Goal: Book appointment/travel/reservation: Book appointment/travel/reservation

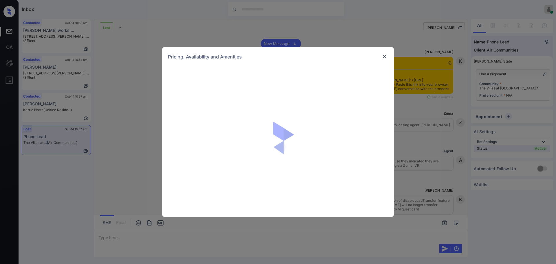
scroll to position [897, 0]
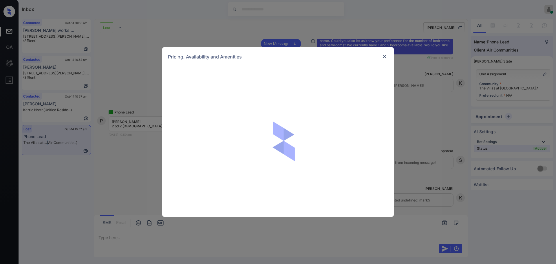
click at [382, 56] on img at bounding box center [385, 57] width 6 height 6
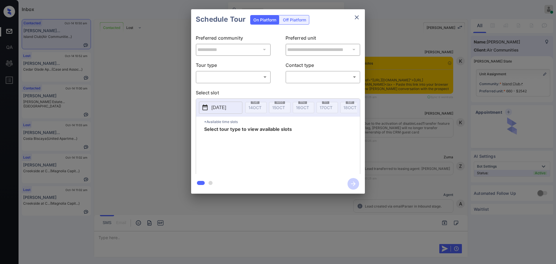
click at [218, 80] on body "Inbox Ajay Kumar Online Set yourself offline Set yourself on break Profile Swit…" at bounding box center [278, 132] width 556 height 264
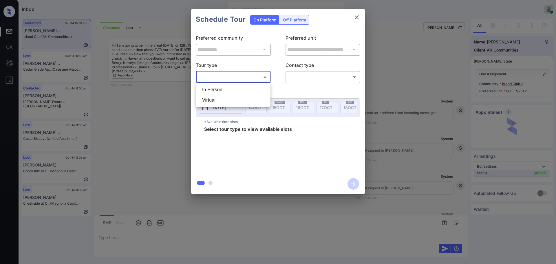
click at [216, 84] on ul "In Person Virtual" at bounding box center [233, 95] width 74 height 24
click at [252, 85] on li "In Person" at bounding box center [234, 90] width 72 height 10
type input "********"
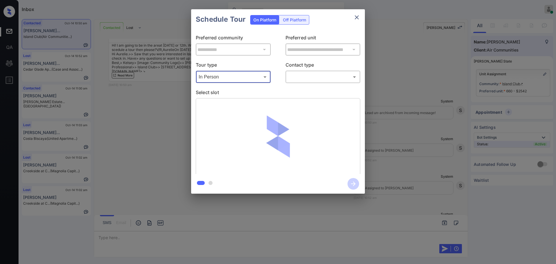
click at [333, 76] on body "Inbox Ajay Kumar Online Set yourself offline Set yourself on break Profile Swit…" at bounding box center [278, 132] width 556 height 264
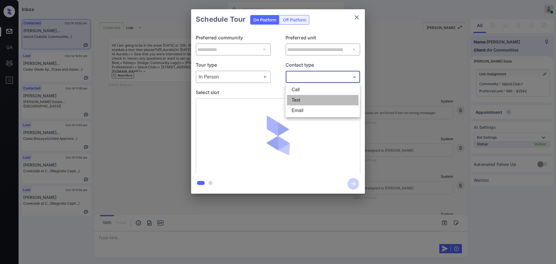
click at [310, 98] on li "Text" at bounding box center [323, 100] width 72 height 10
type input "****"
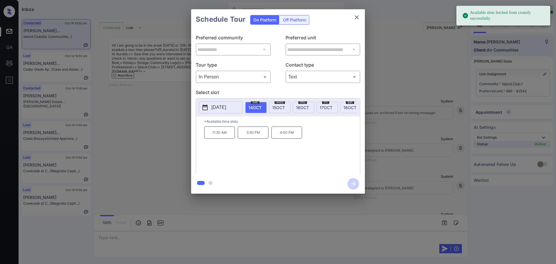
click at [224, 109] on p "[DATE]" at bounding box center [218, 107] width 15 height 7
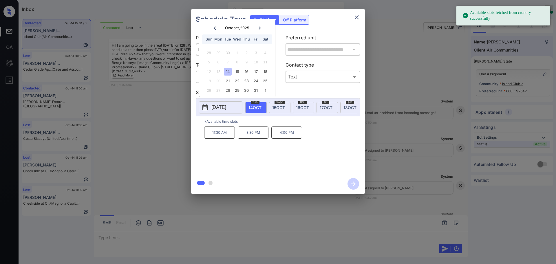
click at [259, 25] on div at bounding box center [260, 27] width 8 height 7
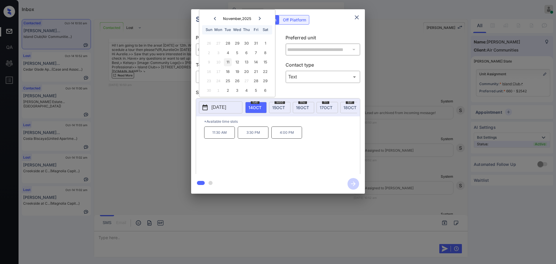
click at [227, 65] on div "11" at bounding box center [228, 62] width 8 height 8
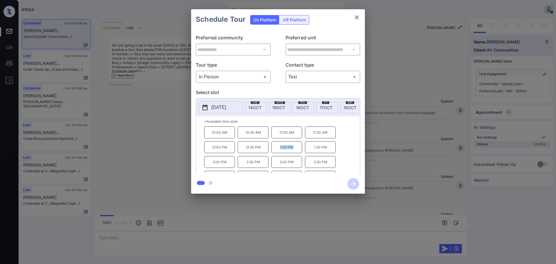
drag, startPoint x: 284, startPoint y: 152, endPoint x: 298, endPoint y: 151, distance: 14.2
click at [295, 151] on p "1:00 PM" at bounding box center [286, 147] width 31 height 12
copy p "1:00 PM"
click at [356, 19] on icon "close" at bounding box center [357, 17] width 4 height 4
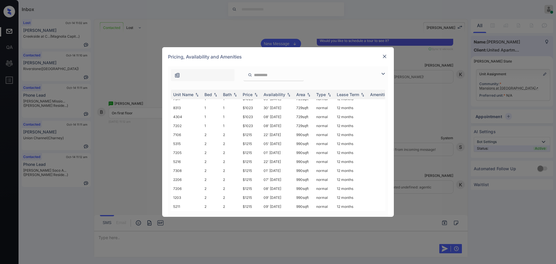
scroll to position [28, 0]
click at [383, 56] on img at bounding box center [385, 57] width 6 height 6
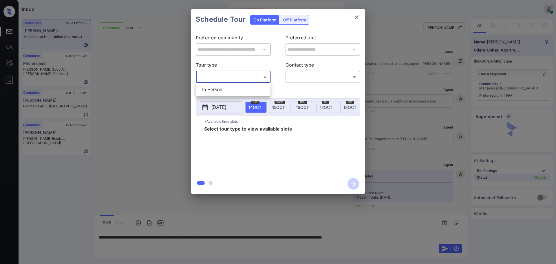
click at [240, 74] on body "Inbox Ajay Kumar Online Set yourself offline Set yourself on break Profile Swit…" at bounding box center [278, 132] width 556 height 264
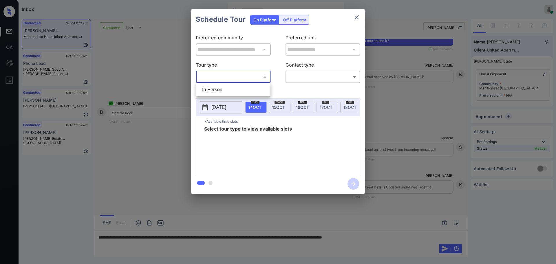
click at [231, 89] on li "In Person" at bounding box center [234, 90] width 72 height 10
type input "********"
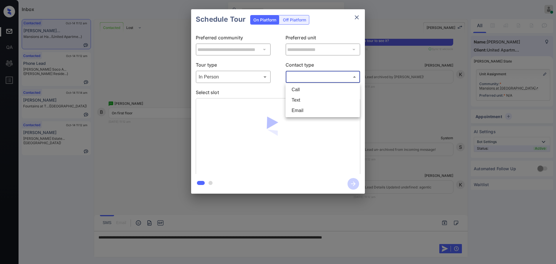
click at [299, 76] on body "Inbox Ajay Kumar Online Set yourself offline Set yourself on break Profile Swit…" at bounding box center [278, 132] width 556 height 264
click at [301, 99] on li "Text" at bounding box center [323, 100] width 72 height 10
type input "****"
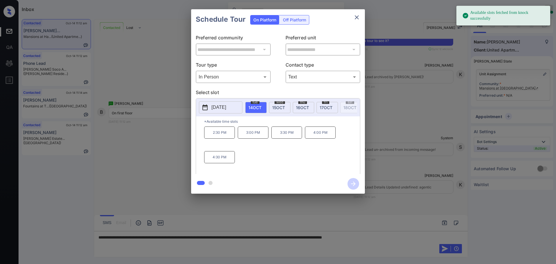
click at [222, 107] on p "[DATE]" at bounding box center [218, 107] width 15 height 7
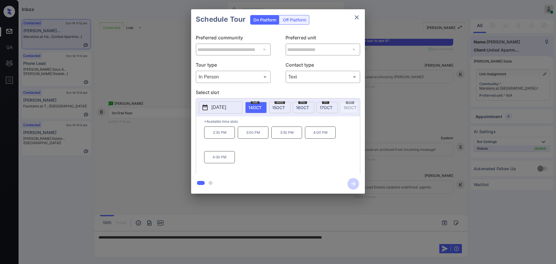
click at [393, 238] on div at bounding box center [278, 132] width 556 height 264
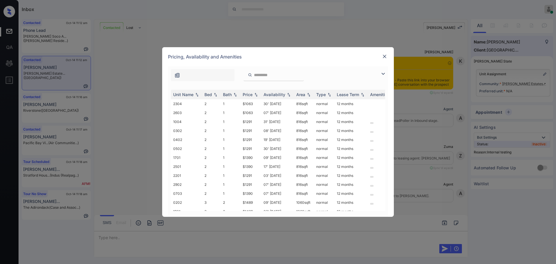
scroll to position [1129, 0]
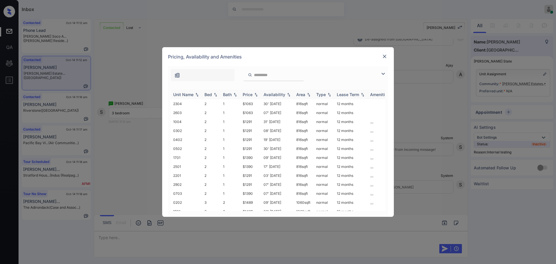
click at [210, 99] on th "Bed" at bounding box center [211, 95] width 19 height 10
drag, startPoint x: 239, startPoint y: 140, endPoint x: 265, endPoint y: 140, distance: 25.8
click at [253, 140] on tr "2402 3 2 $1489 03' Nov 25 1060 sqft normal 12 months" at bounding box center [322, 139] width 303 height 9
copy tr "$1489"
drag, startPoint x: 239, startPoint y: 122, endPoint x: 278, endPoint y: 122, distance: 38.8
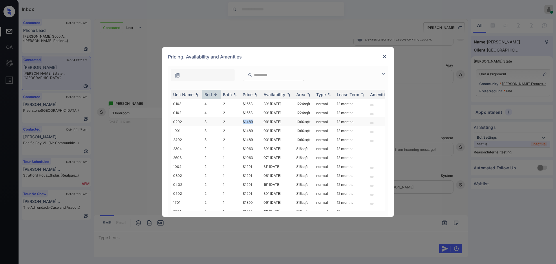
click at [256, 123] on tr "0202 3 2 $1489 09' Jun 25 1060 sqft normal 12 months" at bounding box center [322, 121] width 303 height 9
copy tr "$1489"
click at [383, 55] on img at bounding box center [385, 57] width 6 height 6
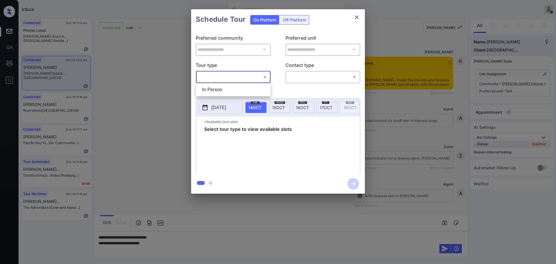
click at [234, 89] on li "In Person" at bounding box center [234, 90] width 72 height 10
type input "********"
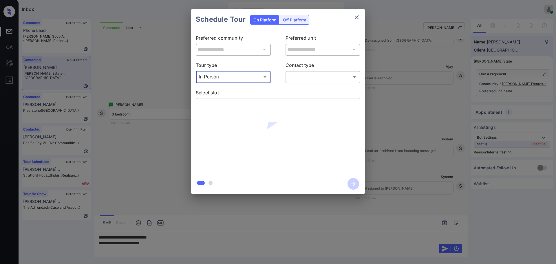
click at [301, 78] on body "Inbox [PERSON_NAME] Online Set yourself offline Set yourself on break Profile S…" at bounding box center [278, 132] width 556 height 264
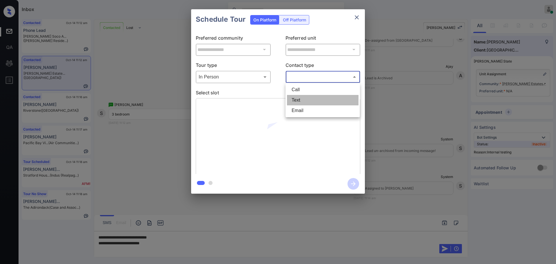
click at [298, 100] on li "Text" at bounding box center [323, 100] width 72 height 10
type input "****"
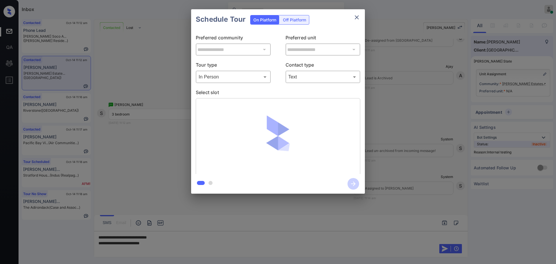
click at [247, 91] on p "Select slot" at bounding box center [278, 93] width 165 height 9
click at [240, 91] on p "Select slot" at bounding box center [278, 93] width 165 height 9
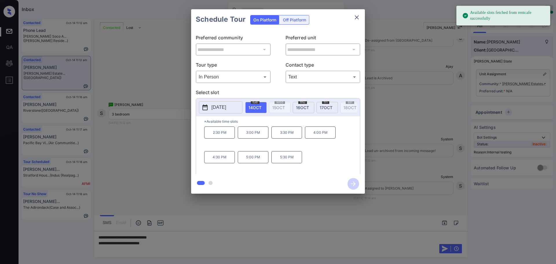
click at [226, 109] on p "[DATE]" at bounding box center [218, 107] width 15 height 7
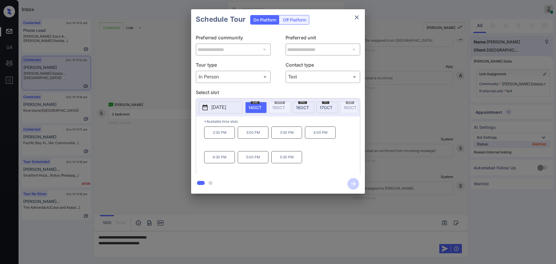
click at [173, 244] on div at bounding box center [278, 132] width 556 height 264
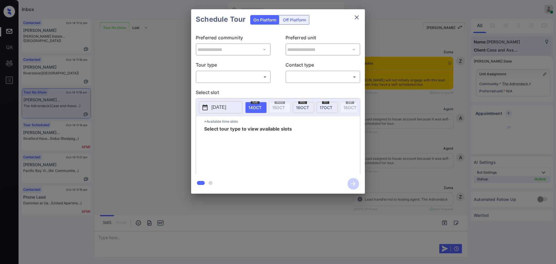
scroll to position [765, 0]
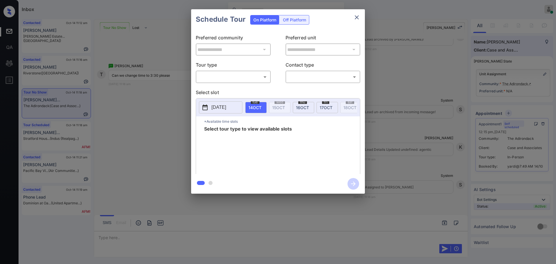
click at [236, 77] on body "Inbox Ajay Kumar Online Set yourself offline Set yourself on break Profile Swit…" at bounding box center [278, 132] width 556 height 264
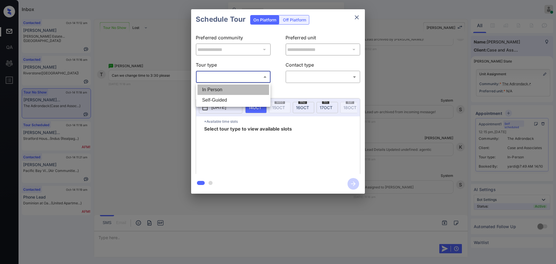
click at [230, 85] on li "In Person" at bounding box center [234, 90] width 72 height 10
type input "********"
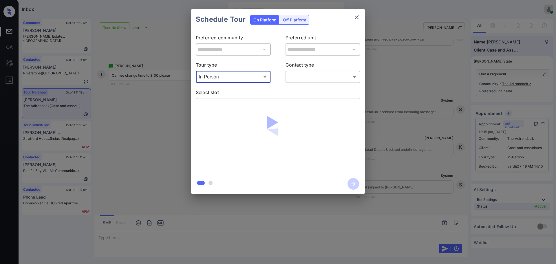
click at [313, 76] on body "Inbox Ajay Kumar Online Set yourself offline Set yourself on break Profile Swit…" at bounding box center [278, 132] width 556 height 264
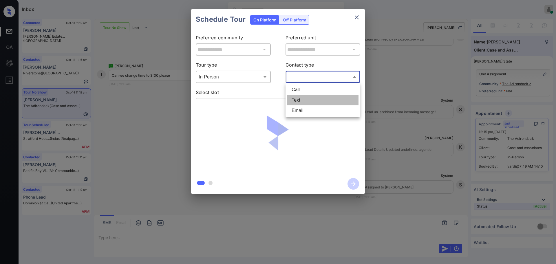
click at [300, 97] on li "Text" at bounding box center [323, 100] width 72 height 10
type input "****"
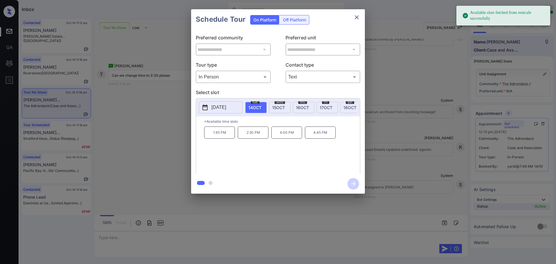
click at [255, 107] on span "14 OCT" at bounding box center [255, 107] width 13 height 5
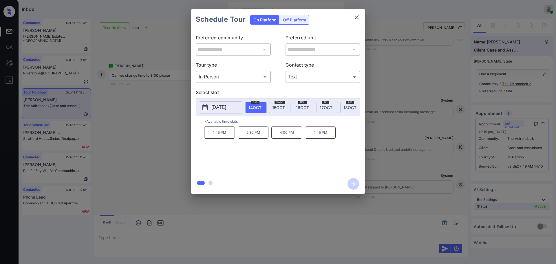
click at [265, 162] on div "1:45 PM 2:30 PM 4:00 PM 4:45 PM" at bounding box center [282, 150] width 156 height 46
drag, startPoint x: 243, startPoint y: 138, endPoint x: 341, endPoint y: 140, distance: 97.9
click at [343, 138] on div "1:45 PM 2:30 PM 4:00 PM 4:45 PM" at bounding box center [282, 150] width 156 height 46
copy div "2:30 PM 4:00 PM 4:45 PM"
click at [278, 108] on span "[DATE]" at bounding box center [278, 107] width 13 height 5
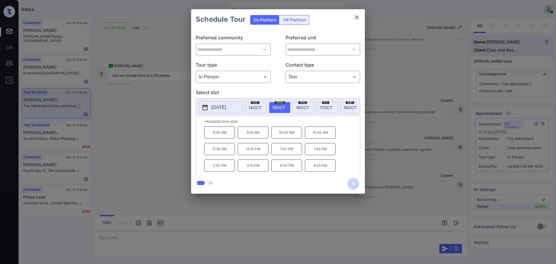
click at [394, 148] on div "**********" at bounding box center [278, 101] width 556 height 203
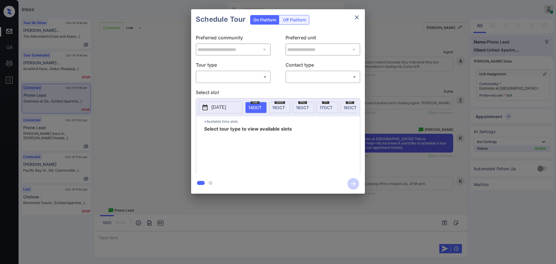
scroll to position [157, 0]
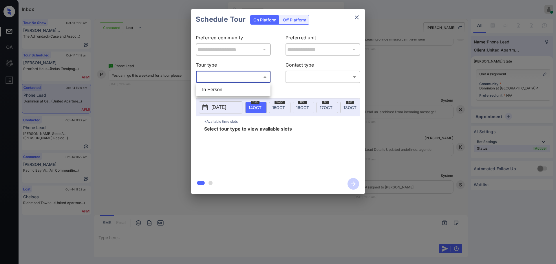
drag, startPoint x: 248, startPoint y: 78, endPoint x: 223, endPoint y: 85, distance: 25.5
click at [248, 78] on body "Inbox [PERSON_NAME] Online Set yourself offline Set yourself on break Profile S…" at bounding box center [278, 132] width 556 height 264
click at [217, 87] on li "In Person" at bounding box center [234, 90] width 72 height 10
type input "********"
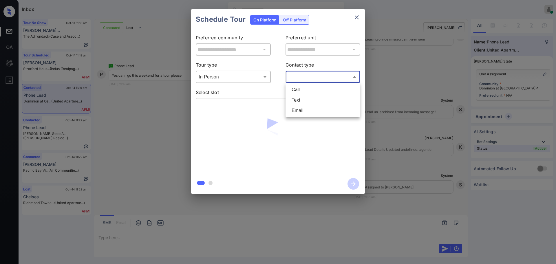
click at [297, 76] on body "Inbox [PERSON_NAME] Online Set yourself offline Set yourself on break Profile S…" at bounding box center [278, 132] width 556 height 264
click at [300, 100] on li "Text" at bounding box center [323, 100] width 72 height 10
type input "****"
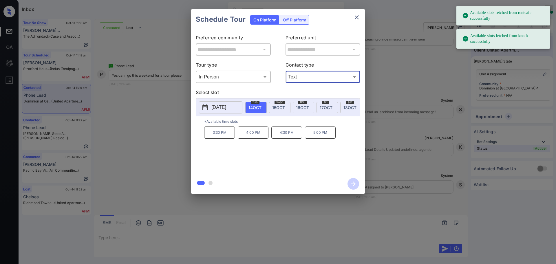
click at [212, 109] on p "2025-10-14" at bounding box center [218, 107] width 15 height 7
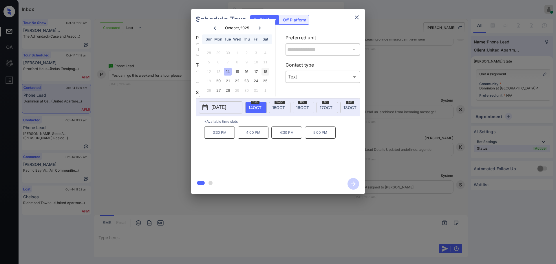
click at [268, 72] on div "18" at bounding box center [266, 72] width 8 height 8
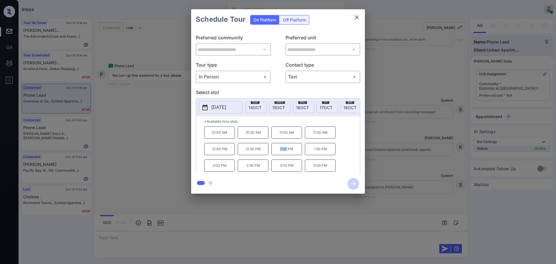
drag, startPoint x: 277, startPoint y: 153, endPoint x: 294, endPoint y: 155, distance: 17.0
click at [288, 155] on p "1:00 PM" at bounding box center [286, 149] width 31 height 12
click at [288, 125] on p "*Available time slots" at bounding box center [282, 121] width 156 height 10
click at [396, 154] on div "**********" at bounding box center [278, 101] width 556 height 203
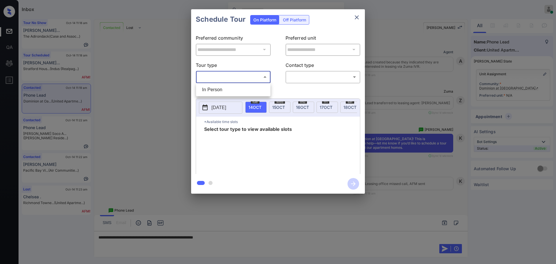
scroll to position [157, 0]
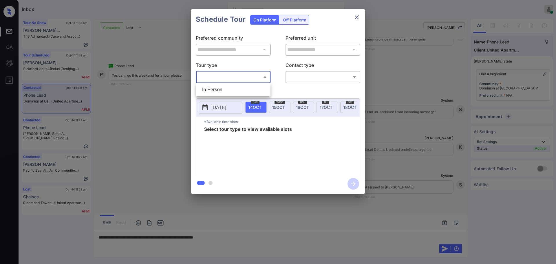
click at [215, 85] on li "In Person" at bounding box center [234, 90] width 72 height 10
type input "********"
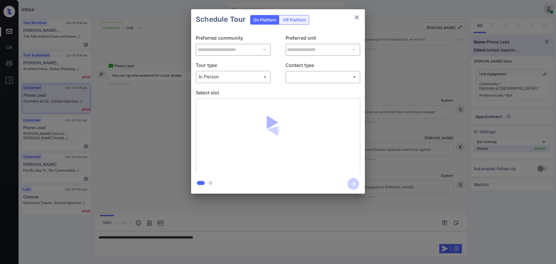
click at [315, 69] on p "Contact type" at bounding box center [323, 65] width 75 height 9
click at [308, 76] on body "Inbox [PERSON_NAME] Online Set yourself offline Set yourself on break Profile S…" at bounding box center [278, 132] width 556 height 264
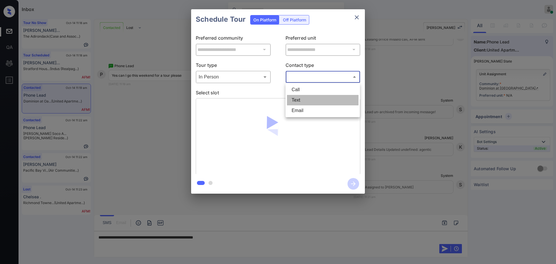
click at [299, 100] on li "Text" at bounding box center [323, 100] width 72 height 10
type input "****"
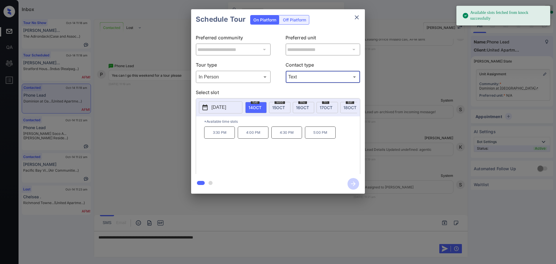
click at [224, 111] on button "2025-10-14" at bounding box center [220, 107] width 43 height 12
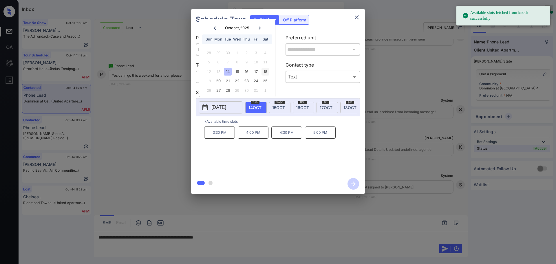
click at [263, 71] on div "18" at bounding box center [266, 72] width 8 height 8
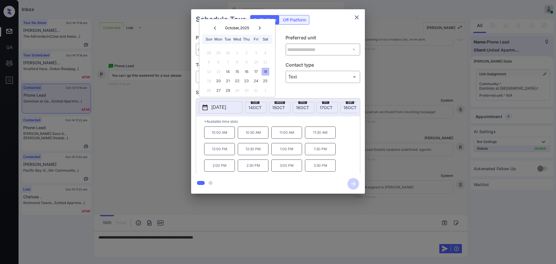
click at [401, 144] on div "**********" at bounding box center [278, 101] width 556 height 203
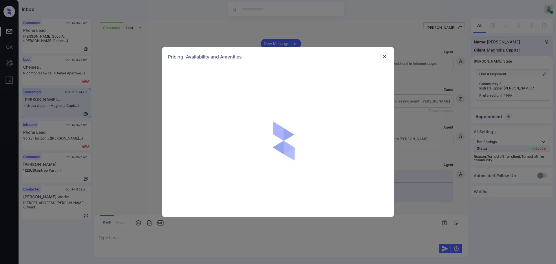
scroll to position [290, 0]
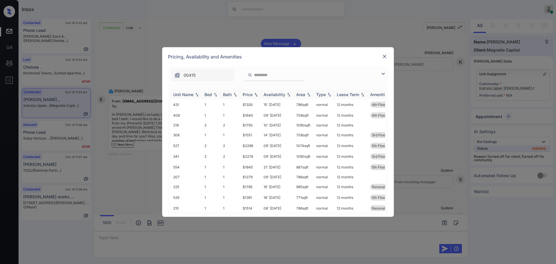
click at [209, 95] on div "Bed" at bounding box center [208, 94] width 8 height 5
click at [212, 94] on div "Bed" at bounding box center [211, 94] width 14 height 5
drag, startPoint x: 241, startPoint y: 167, endPoint x: 253, endPoint y: 169, distance: 11.7
click at [253, 169] on td "$1391" at bounding box center [250, 167] width 21 height 11
copy td "$1391"
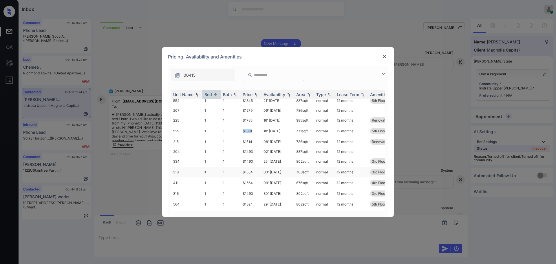
scroll to position [0, 0]
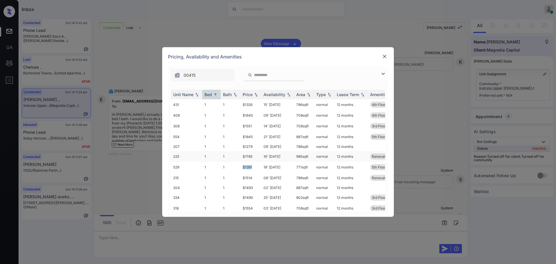
copy td "$1391"
drag, startPoint x: 386, startPoint y: 53, endPoint x: 297, endPoint y: 145, distance: 127.4
click at [386, 77] on div "**********" at bounding box center [278, 132] width 232 height 170
drag, startPoint x: 238, startPoint y: 146, endPoint x: 271, endPoint y: 145, distance: 32.5
click at [259, 147] on tr "207 1 1 $1279 09' Sep 25 786 sqft normal 12 months" at bounding box center [322, 146] width 303 height 9
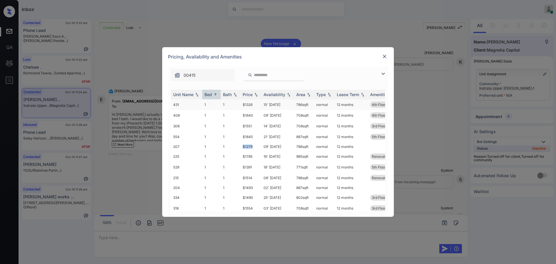
copy tr "$1279"
click at [384, 55] on img at bounding box center [385, 57] width 6 height 6
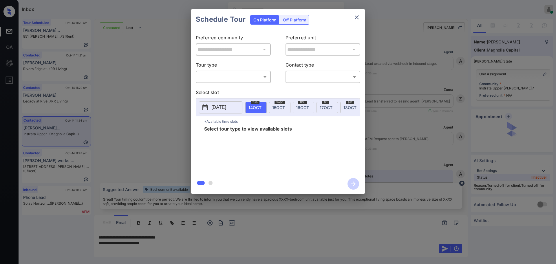
scroll to position [279, 0]
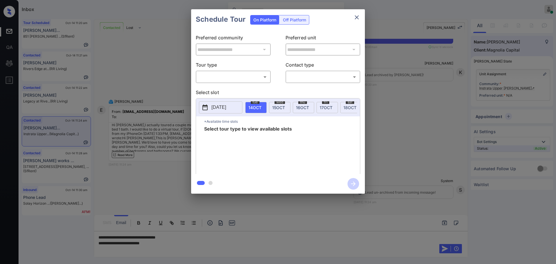
click at [226, 79] on body "Inbox [PERSON_NAME] Online Set yourself offline Set yourself on break Profile S…" at bounding box center [278, 132] width 556 height 264
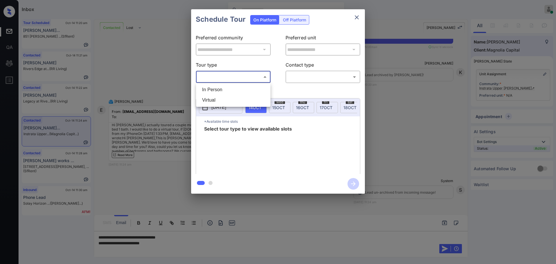
click at [211, 106] on ul "In Person Virtual" at bounding box center [233, 95] width 74 height 24
click at [214, 102] on li "Virtual" at bounding box center [234, 100] width 72 height 10
type input "*******"
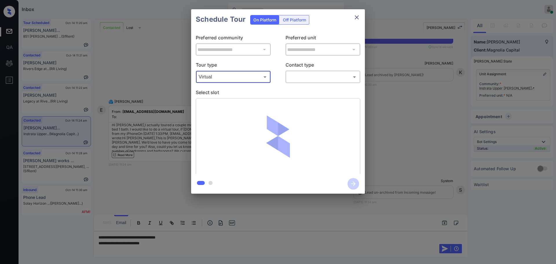
drag, startPoint x: 312, startPoint y: 68, endPoint x: 309, endPoint y: 73, distance: 5.7
click at [311, 70] on p "Contact type" at bounding box center [323, 65] width 75 height 9
click at [308, 75] on body "Inbox [PERSON_NAME] Online Set yourself offline Set yourself on break Profile S…" at bounding box center [278, 132] width 556 height 264
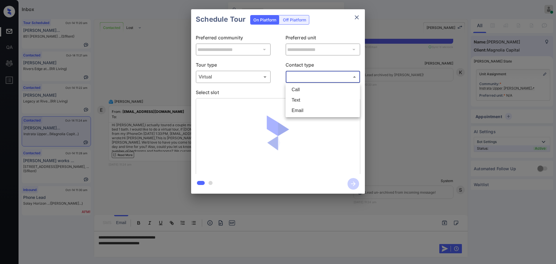
click at [300, 101] on li "Text" at bounding box center [323, 100] width 72 height 10
type input "****"
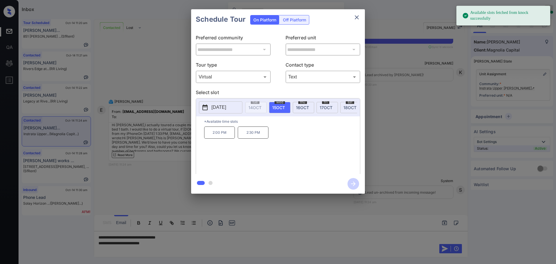
click at [226, 106] on p "2025-10-15" at bounding box center [218, 107] width 15 height 7
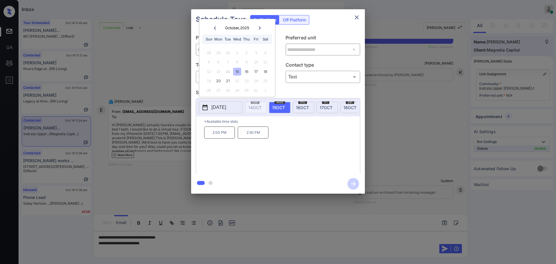
click at [156, 249] on div at bounding box center [278, 132] width 556 height 264
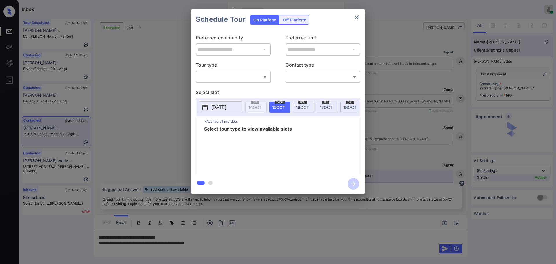
scroll to position [279, 0]
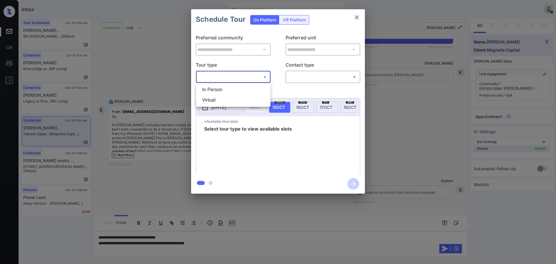
click at [228, 75] on body "Inbox [PERSON_NAME] Online Set yourself offline Set yourself on break Profile S…" at bounding box center [278, 132] width 556 height 264
click at [221, 99] on li "Virtual" at bounding box center [234, 100] width 72 height 10
type input "*******"
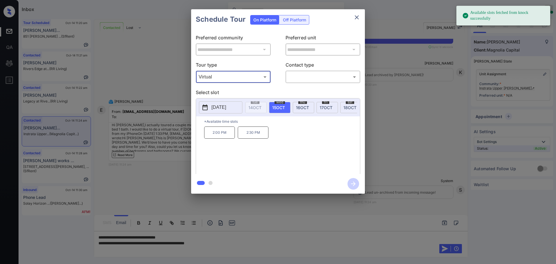
click at [277, 107] on span "15 OCT" at bounding box center [278, 107] width 13 height 5
drag, startPoint x: 209, startPoint y: 136, endPoint x: 378, endPoint y: 1, distance: 217.4
click at [245, 136] on div "2:00 PM 2:30 PM" at bounding box center [282, 150] width 156 height 46
copy p "2:00 PM"
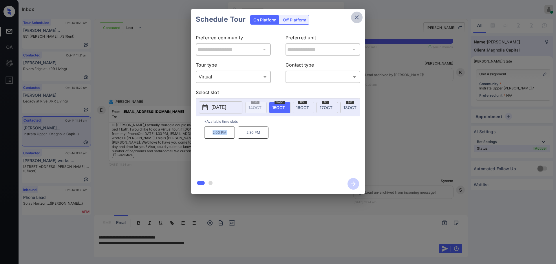
click at [359, 17] on icon "close" at bounding box center [356, 17] width 7 height 7
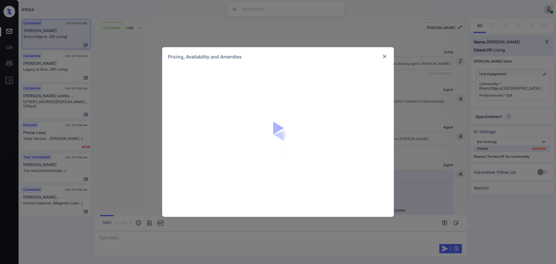
scroll to position [832, 0]
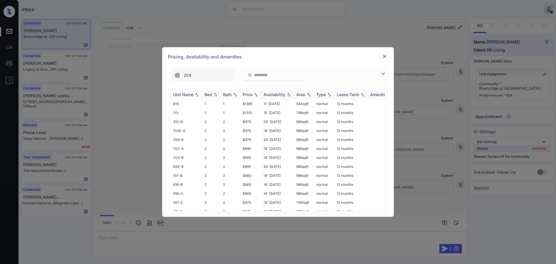
click at [209, 94] on div "Bed" at bounding box center [208, 94] width 8 height 5
drag, startPoint x: 238, startPoint y: 183, endPoint x: 302, endPoint y: 164, distance: 66.5
click at [253, 184] on tr "918-A 2 2 $860 14' Aug 25 986 sqft normal 12 months" at bounding box center [322, 188] width 303 height 9
copy tr "$860"
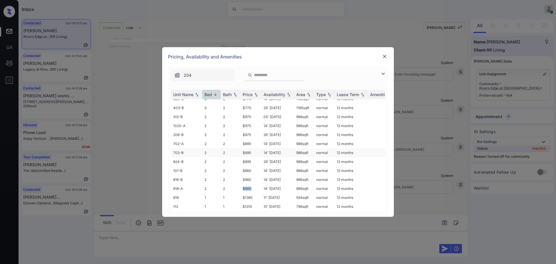
copy tr "$860"
click at [387, 55] on img at bounding box center [385, 57] width 6 height 6
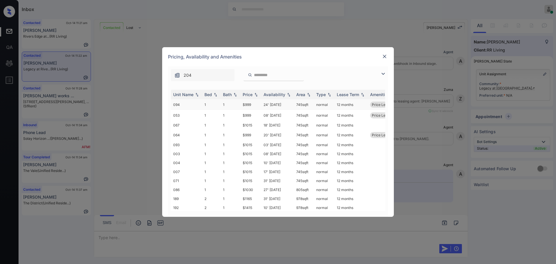
scroll to position [382, 0]
click at [209, 96] on div "Bed" at bounding box center [208, 94] width 8 height 5
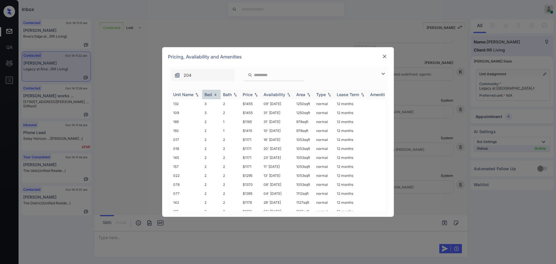
click at [209, 96] on div "Bed" at bounding box center [208, 94] width 8 height 5
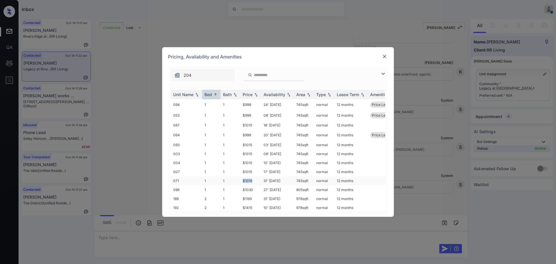
drag, startPoint x: 241, startPoint y: 180, endPoint x: 262, endPoint y: 183, distance: 21.3
click at [253, 182] on td "$1015" at bounding box center [250, 180] width 21 height 9
copy td "$1015"
drag, startPoint x: 234, startPoint y: 134, endPoint x: 319, endPoint y: 106, distance: 89.2
click at [257, 135] on tr "064 1 1 $999 20' Sep 25 745 sqft normal 12 months Price Leader" at bounding box center [322, 135] width 303 height 11
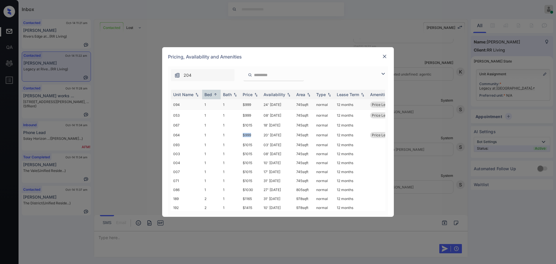
copy tr "$999"
click at [384, 54] on img at bounding box center [385, 57] width 6 height 6
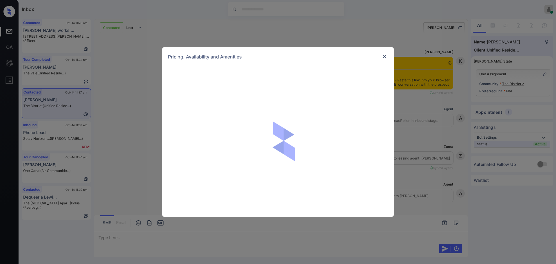
scroll to position [403, 0]
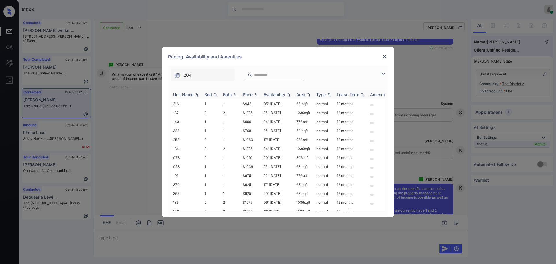
click at [209, 95] on div "Bed" at bounding box center [208, 94] width 8 height 5
drag, startPoint x: 241, startPoint y: 120, endPoint x: 255, endPoint y: 121, distance: 13.6
click at [255, 121] on td "$768" at bounding box center [250, 121] width 21 height 9
copy td "$768"
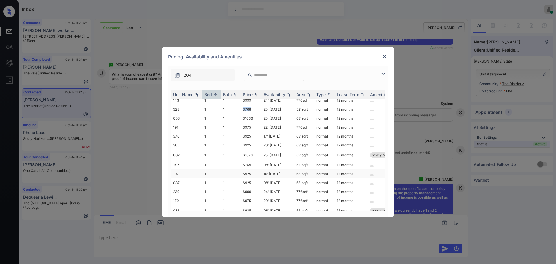
scroll to position [0, 0]
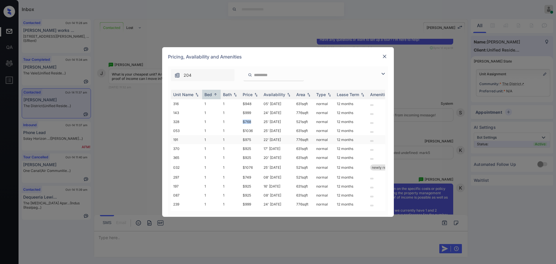
copy td "$768"
drag, startPoint x: 241, startPoint y: 178, endPoint x: 297, endPoint y: 178, distance: 55.3
click at [255, 178] on td "$749" at bounding box center [250, 177] width 21 height 9
copy td "$749"
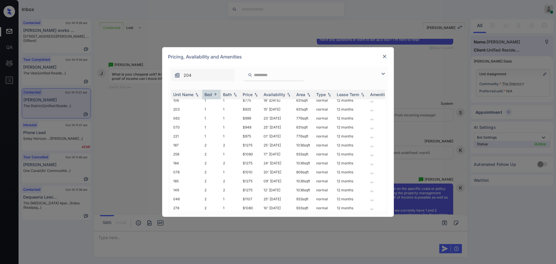
scroll to position [398, 0]
copy td "$749"
click at [385, 54] on img at bounding box center [385, 57] width 6 height 6
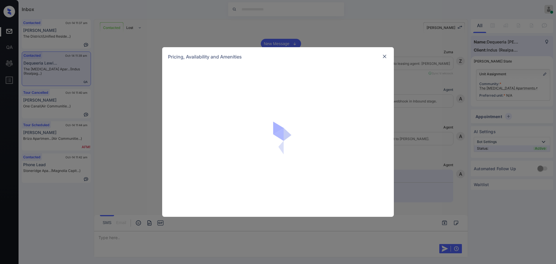
scroll to position [1322, 0]
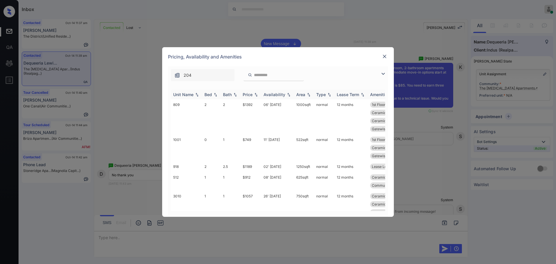
click at [209, 97] on div "Bed" at bounding box center [208, 94] width 8 height 5
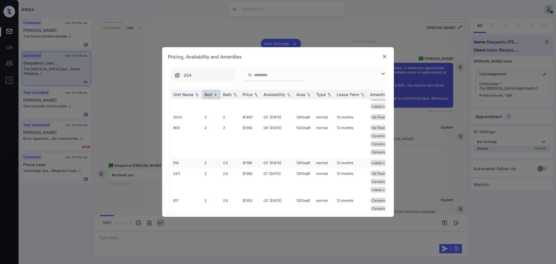
scroll to position [145, 0]
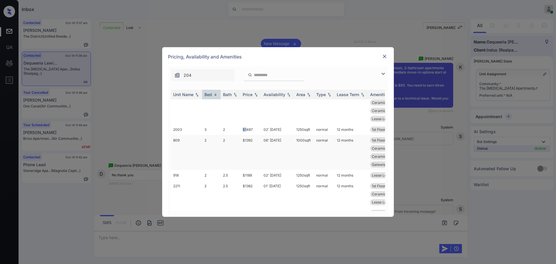
drag, startPoint x: 241, startPoint y: 130, endPoint x: 245, endPoint y: 144, distance: 14.1
click at [246, 130] on td "$1487" at bounding box center [250, 129] width 21 height 11
drag, startPoint x: 241, startPoint y: 141, endPoint x: 267, endPoint y: 169, distance: 37.9
click at [257, 143] on td "$1392" at bounding box center [250, 152] width 21 height 35
copy td "$1392"
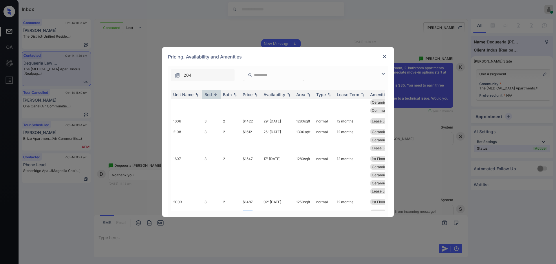
scroll to position [0, 0]
copy td "$1392"
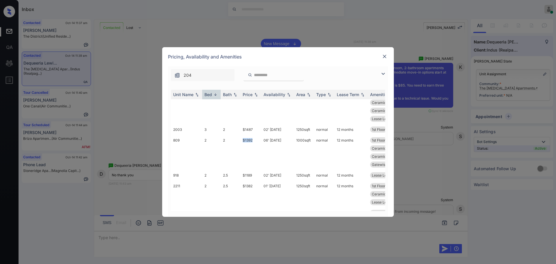
click at [386, 57] on img at bounding box center [385, 57] width 6 height 6
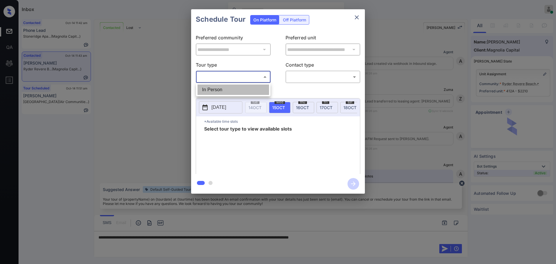
click at [231, 89] on li "In Person" at bounding box center [234, 90] width 72 height 10
type input "********"
click at [305, 76] on div at bounding box center [278, 132] width 556 height 264
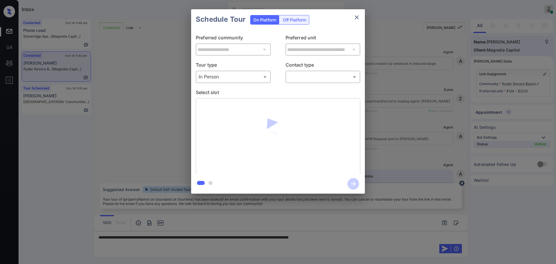
scroll to position [1765, 0]
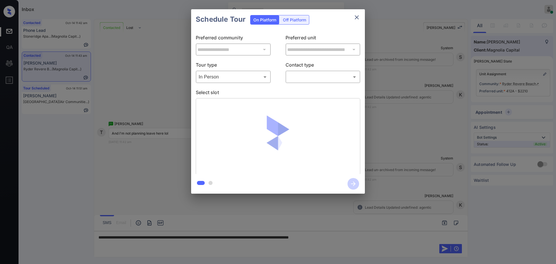
click at [300, 75] on body "Inbox [PERSON_NAME] Online Set yourself offline Set yourself on break Profile S…" at bounding box center [278, 132] width 556 height 264
click at [296, 99] on li "Text" at bounding box center [323, 100] width 72 height 10
type input "****"
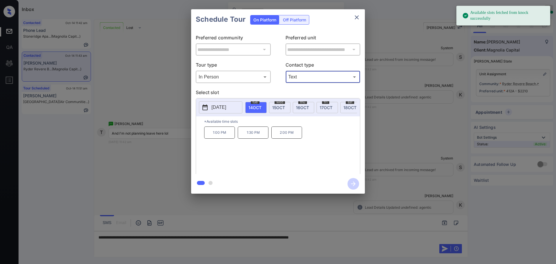
click at [220, 113] on button "[DATE]" at bounding box center [220, 107] width 43 height 12
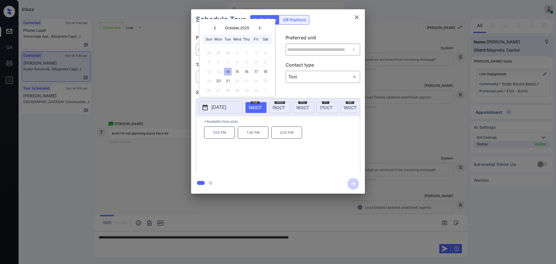
click at [362, 240] on div at bounding box center [278, 132] width 556 height 264
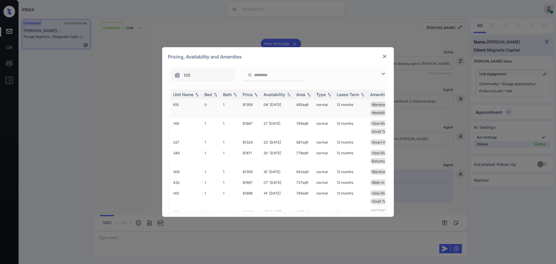
scroll to position [305, 0]
click at [211, 94] on div "Bed" at bounding box center [208, 94] width 8 height 5
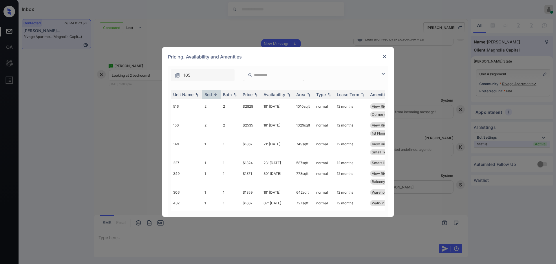
scroll to position [0, 0]
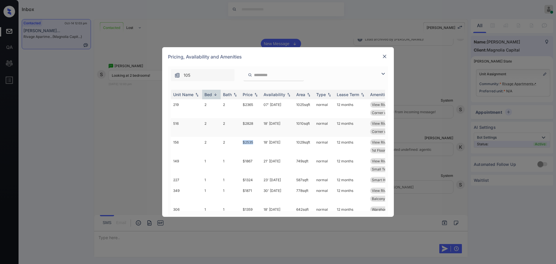
drag, startPoint x: 239, startPoint y: 143, endPoint x: 241, endPoint y: 123, distance: 20.7
click at [254, 144] on tr "156 2 2 $2535 18' Oct 25 1029 sqft normal 12 months View River Smart Home Enab.…" at bounding box center [322, 146] width 303 height 19
drag, startPoint x: 240, startPoint y: 122, endPoint x: 255, endPoint y: 124, distance: 15.7
click at [255, 124] on tr "516 2 2 $2828 18' Oct 25 1010 sqft normal 12 months View River Terrace Smart Ho…" at bounding box center [322, 127] width 303 height 19
copy tr "$2535"
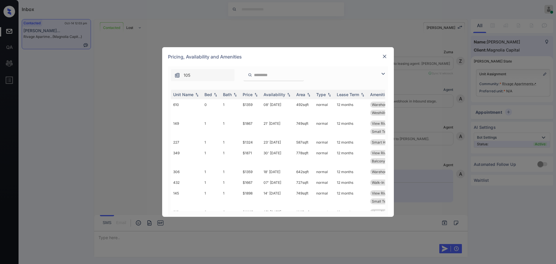
scroll to position [196, 0]
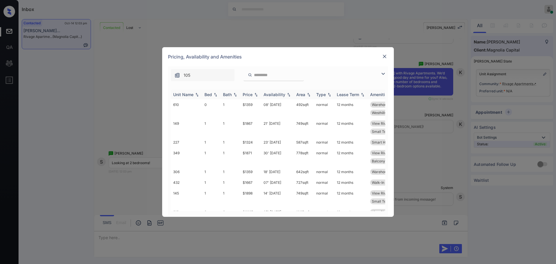
click at [206, 96] on div "Bed" at bounding box center [208, 94] width 8 height 5
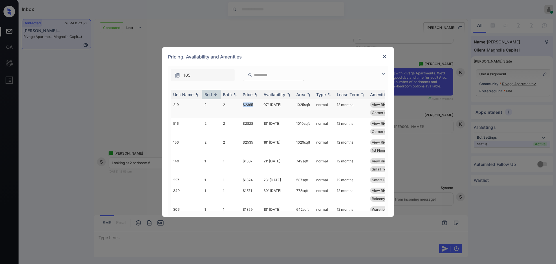
drag, startPoint x: 242, startPoint y: 105, endPoint x: 336, endPoint y: 102, distance: 93.3
click at [258, 106] on td "$2365" at bounding box center [250, 108] width 21 height 19
copy td "$2365"
click at [385, 55] on img at bounding box center [385, 57] width 6 height 6
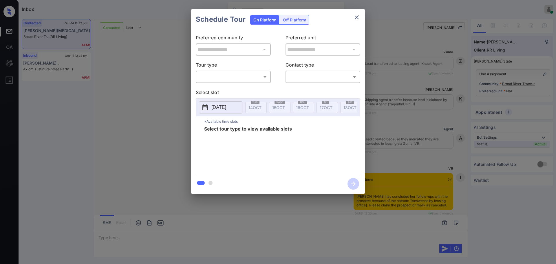
click at [225, 76] on body "Inbox [PERSON_NAME] Online Set yourself offline Set yourself on break Profile S…" at bounding box center [278, 132] width 556 height 264
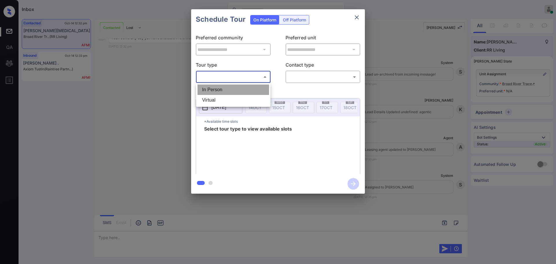
click at [214, 90] on li "In Person" at bounding box center [234, 90] width 72 height 10
type input "********"
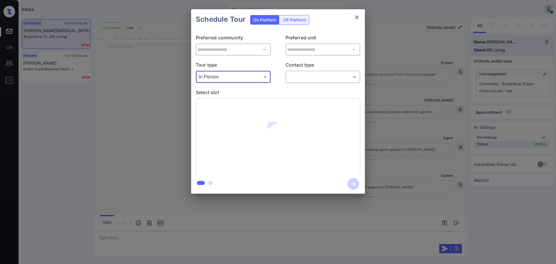
click at [313, 77] on body "Inbox Ajay Kumar Online Set yourself offline Set yourself on break Profile Swit…" at bounding box center [278, 132] width 556 height 264
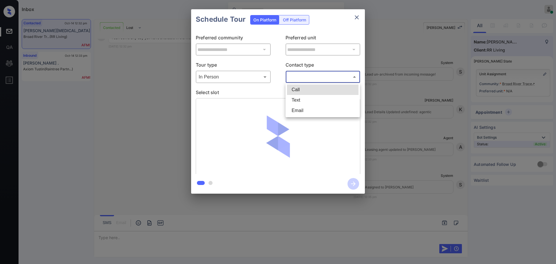
click at [292, 105] on li "Text" at bounding box center [323, 100] width 72 height 10
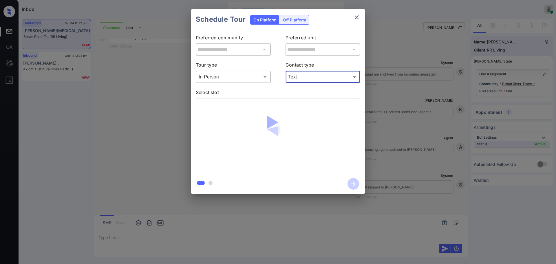
type input "****"
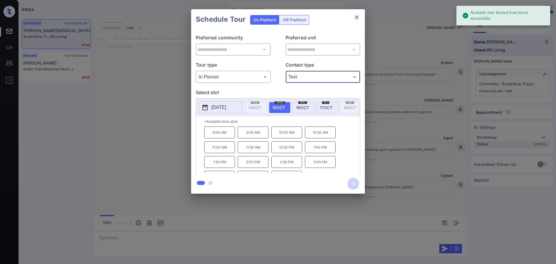
click at [219, 108] on p "2025-10-15" at bounding box center [218, 107] width 15 height 7
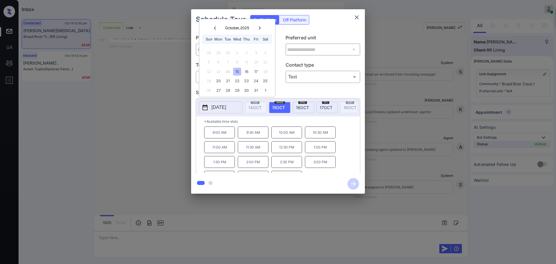
click at [238, 71] on div "15" at bounding box center [237, 72] width 8 height 8
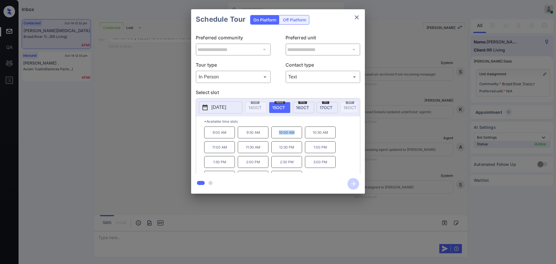
drag, startPoint x: 272, startPoint y: 136, endPoint x: 302, endPoint y: 140, distance: 30.5
click at [301, 138] on p "10:00 AM" at bounding box center [286, 133] width 31 height 12
copy p "10:00 AM"
click at [356, 17] on icon "close" at bounding box center [357, 17] width 4 height 4
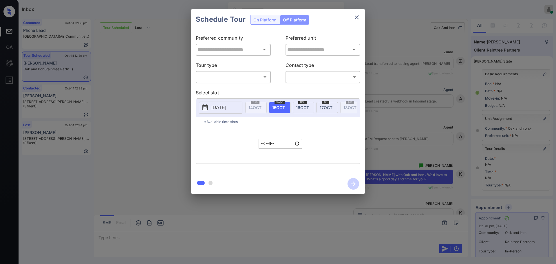
scroll to position [72, 0]
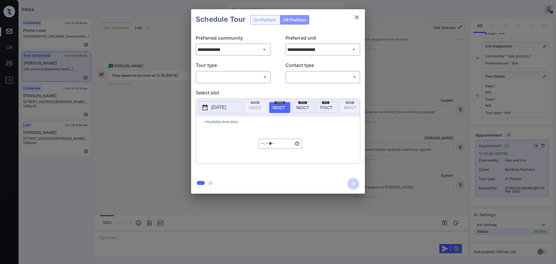
click at [356, 17] on icon "close" at bounding box center [356, 17] width 7 height 7
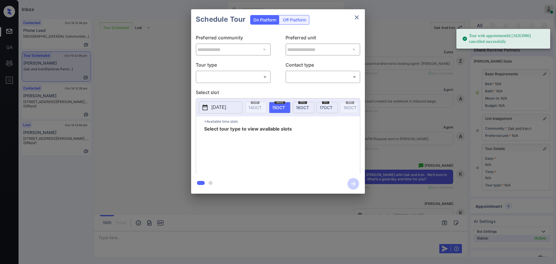
click at [227, 75] on body "Tour with appointmentId [34263986] cancelled successfully Tour with appointment…" at bounding box center [278, 132] width 556 height 264
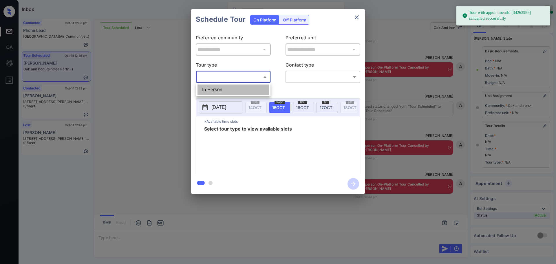
click at [224, 87] on li "In Person" at bounding box center [234, 90] width 72 height 10
type input "********"
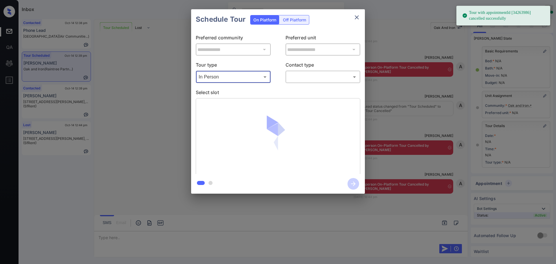
click at [304, 76] on body "Tour with appointmentId [34263986] cancelled successfully Inbox Ajay Kumar Onli…" at bounding box center [278, 132] width 556 height 264
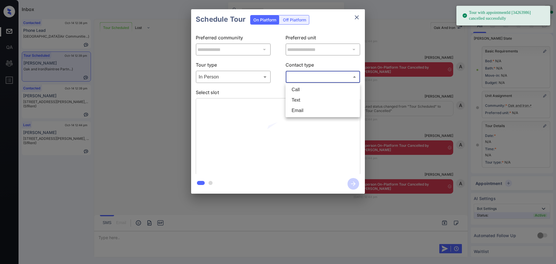
click at [296, 101] on li "Text" at bounding box center [323, 100] width 72 height 10
type input "****"
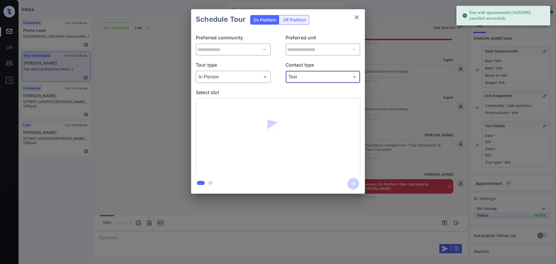
scroll to position [2080, 0]
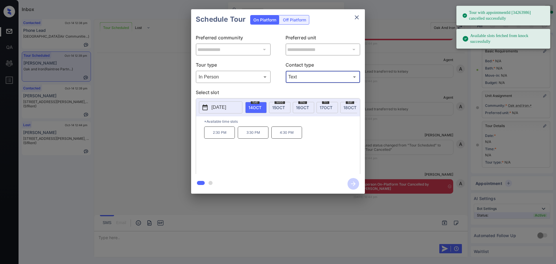
click at [239, 108] on button "[DATE]" at bounding box center [220, 107] width 43 height 12
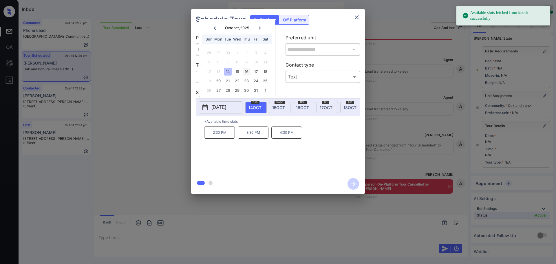
click at [244, 69] on div "16" at bounding box center [247, 72] width 8 height 8
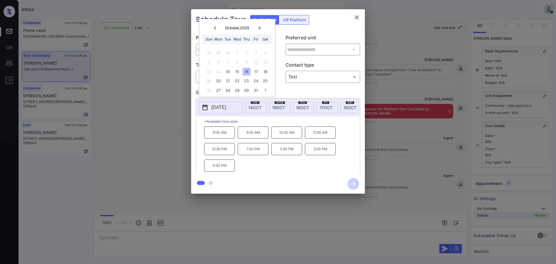
scroll to position [2157, 0]
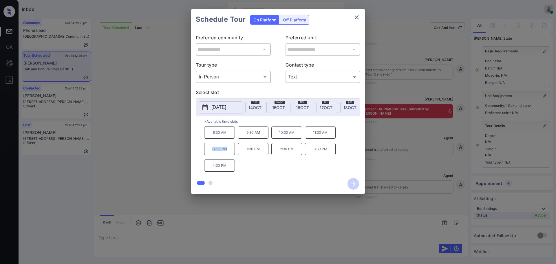
drag, startPoint x: 211, startPoint y: 155, endPoint x: 240, endPoint y: 153, distance: 28.8
click at [238, 153] on div "8:30 AM 9:30 AM 10:30 AM 11:30 AM 12:30 PM 1:30 PM 2:30 PM 3:30 PM 4:30 PM" at bounding box center [282, 150] width 156 height 46
copy p "12:30 PM"
click at [355, 18] on icon "close" at bounding box center [356, 17] width 7 height 7
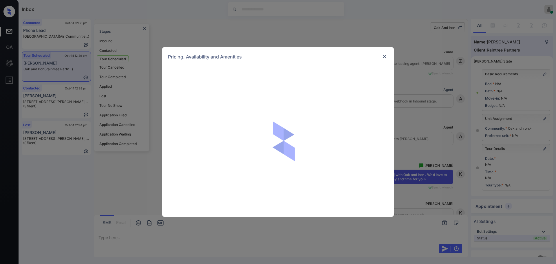
scroll to position [29, 0]
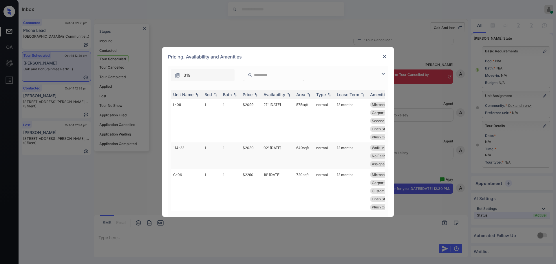
click at [252, 148] on td "$2030" at bounding box center [250, 156] width 21 height 27
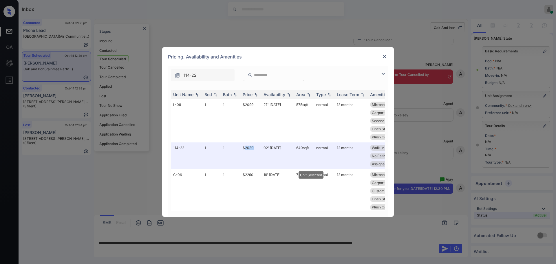
click at [385, 56] on img at bounding box center [385, 57] width 6 height 6
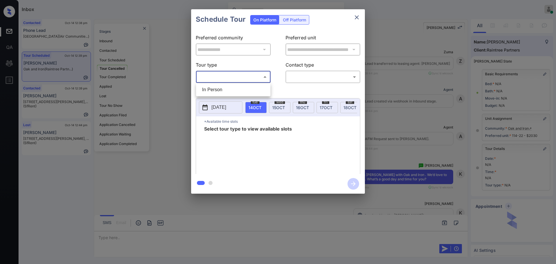
scroll to position [2235, 0]
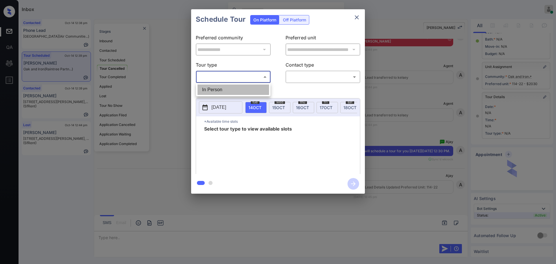
click at [235, 88] on li "In Person" at bounding box center [234, 90] width 72 height 10
type input "********"
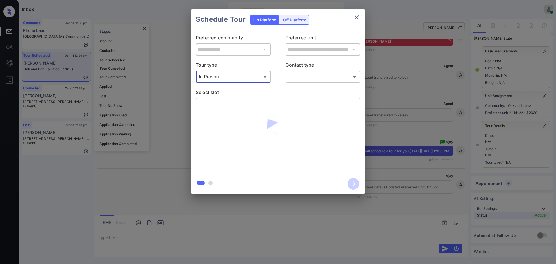
scroll to position [29, 0]
click at [305, 74] on body "Inbox [PERSON_NAME] Online Set yourself offline Set yourself on break Profile S…" at bounding box center [278, 132] width 556 height 264
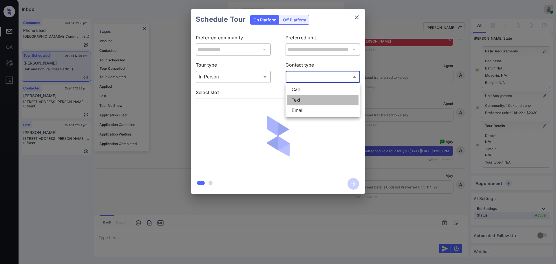
click at [298, 101] on li "Text" at bounding box center [323, 100] width 72 height 10
type input "****"
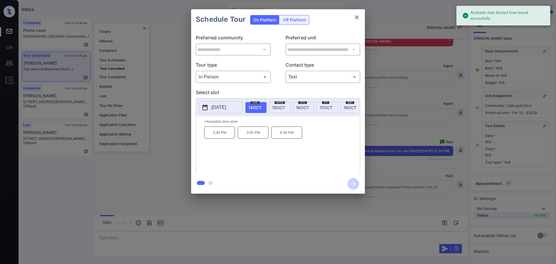
click at [226, 109] on p "[DATE]" at bounding box center [218, 107] width 15 height 7
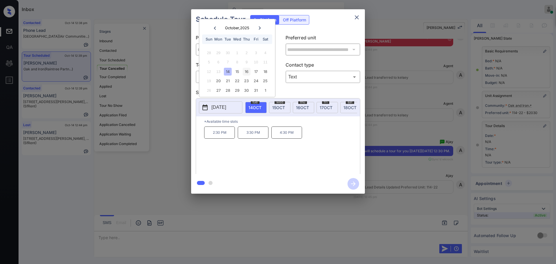
click at [249, 72] on div "16" at bounding box center [247, 72] width 8 height 8
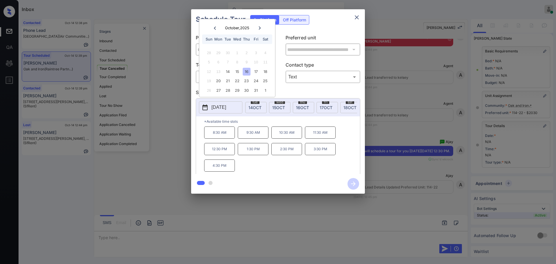
click at [225, 155] on p "12:30 PM" at bounding box center [219, 149] width 31 height 12
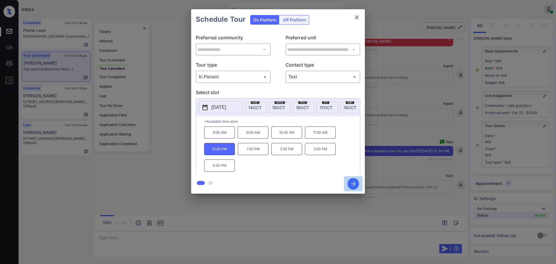
click at [353, 185] on icon "button" at bounding box center [354, 184] width 12 height 12
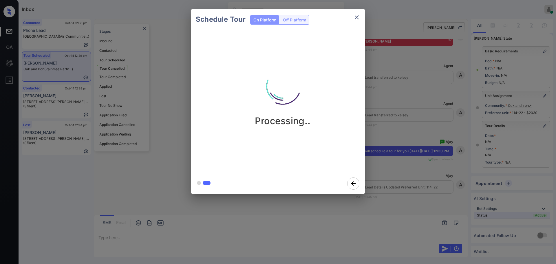
click at [408, 172] on div "Schedule Tour On Platform Off Platform Processing.." at bounding box center [278, 101] width 556 height 203
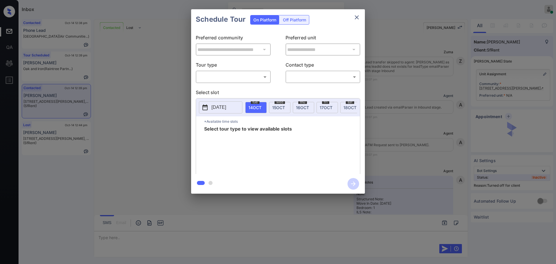
scroll to position [1899, 0]
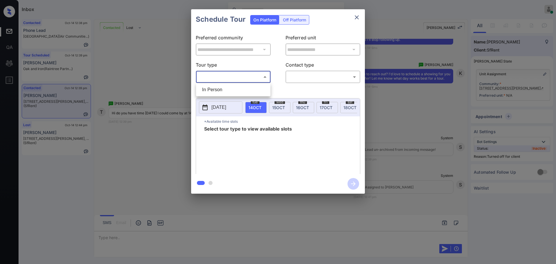
drag, startPoint x: 229, startPoint y: 72, endPoint x: 222, endPoint y: 81, distance: 11.4
click at [229, 73] on body "Inbox Ajay Kumar Online Set yourself offline Set yourself on break Profile Swit…" at bounding box center [278, 132] width 556 height 264
click at [220, 88] on li "In Person" at bounding box center [234, 90] width 72 height 10
type input "********"
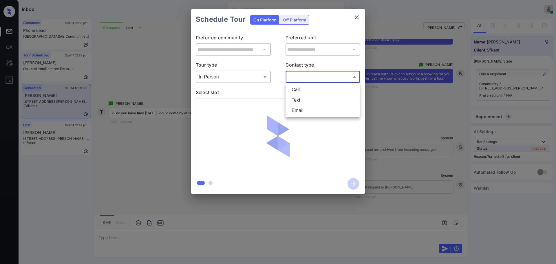
click at [309, 78] on body "Inbox Ajay Kumar Online Set yourself offline Set yourself on break Profile Swit…" at bounding box center [278, 132] width 556 height 264
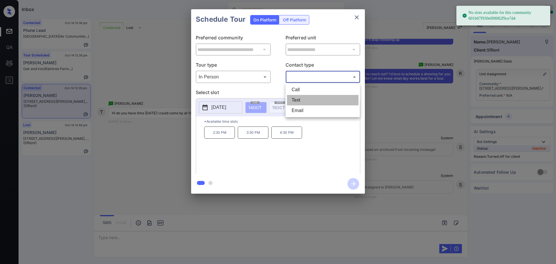
click at [301, 99] on li "Text" at bounding box center [323, 100] width 72 height 10
type input "****"
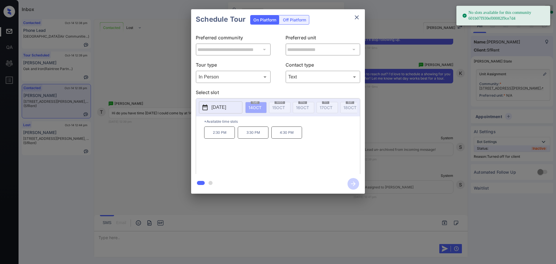
click at [221, 112] on button "2025-10-14" at bounding box center [220, 107] width 43 height 12
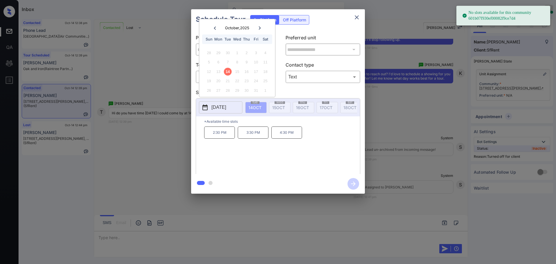
click at [423, 113] on div "**********" at bounding box center [278, 101] width 556 height 203
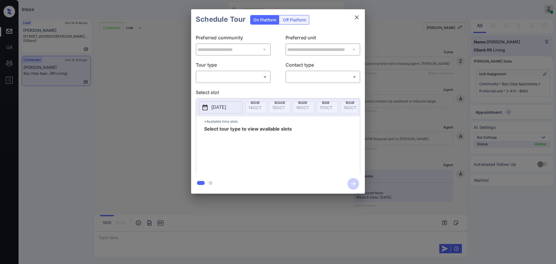
scroll to position [492, 0]
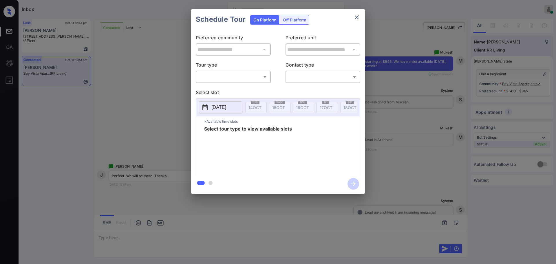
click at [220, 76] on body "Inbox [PERSON_NAME] Online Set yourself offline Set yourself on break Profile S…" at bounding box center [278, 132] width 556 height 264
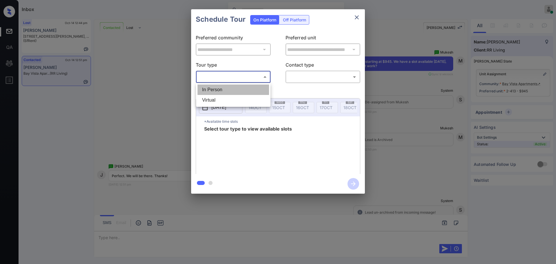
click at [217, 87] on li "In Person" at bounding box center [234, 90] width 72 height 10
type input "********"
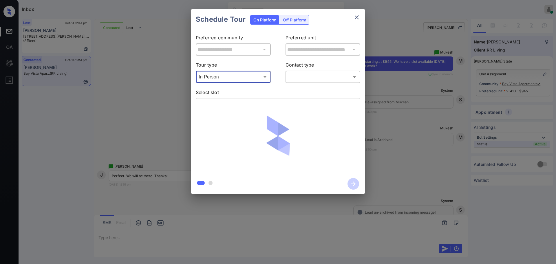
click at [302, 73] on body "Inbox [PERSON_NAME] Online Set yourself offline Set yourself on break Profile S…" at bounding box center [278, 132] width 556 height 264
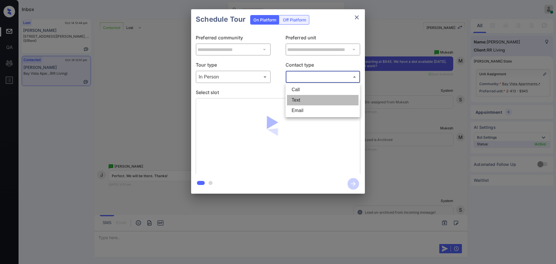
click at [295, 99] on li "Text" at bounding box center [323, 100] width 72 height 10
type input "****"
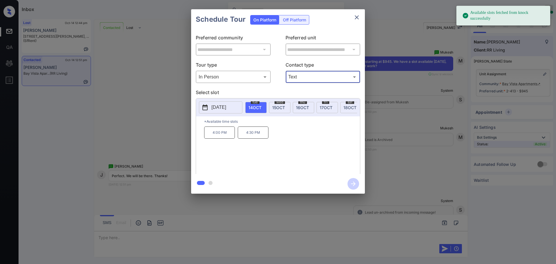
click at [257, 108] on span "14 OCT" at bounding box center [255, 107] width 13 height 5
click at [215, 139] on p "4:00 PM" at bounding box center [219, 133] width 31 height 12
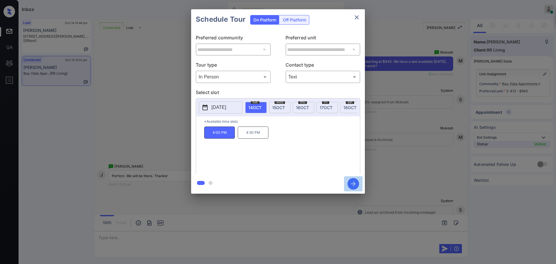
click at [356, 185] on icon "button" at bounding box center [354, 184] width 12 height 12
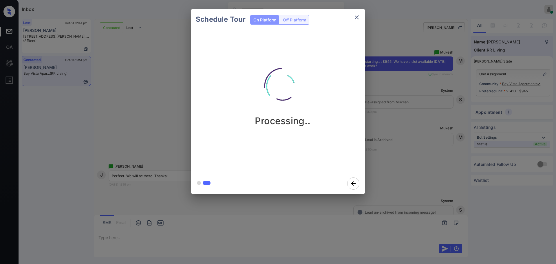
click at [399, 167] on div "Schedule Tour On Platform Off Platform Processing.." at bounding box center [278, 101] width 556 height 203
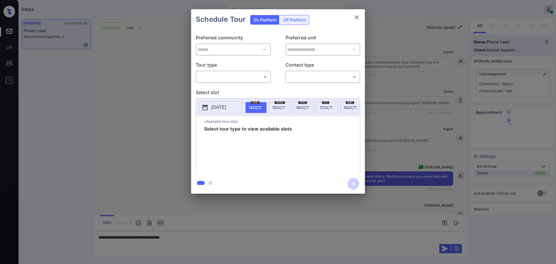
scroll to position [252, 0]
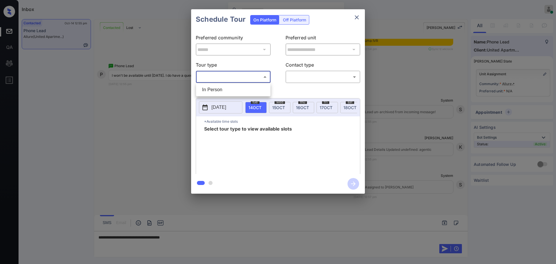
click at [240, 76] on body "Inbox [PERSON_NAME] Online Set yourself offline Set yourself on break Profile S…" at bounding box center [278, 132] width 556 height 264
click at [232, 85] on li "In Person" at bounding box center [234, 90] width 72 height 10
type input "********"
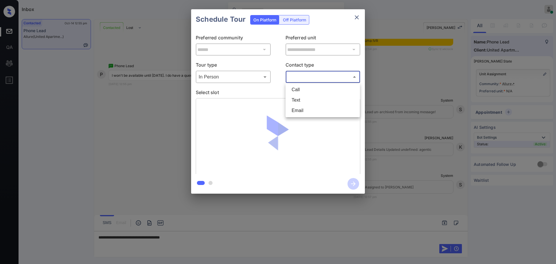
click at [306, 76] on body "Inbox Ajay Kumar Online Set yourself offline Set yourself on break Profile Swit…" at bounding box center [278, 132] width 556 height 264
click at [301, 96] on ul "Call Text Email" at bounding box center [323, 100] width 74 height 34
click at [299, 101] on li "Text" at bounding box center [323, 100] width 72 height 10
type input "****"
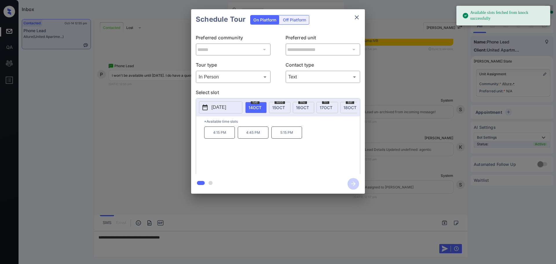
click at [220, 105] on p "2025-10-14" at bounding box center [218, 107] width 15 height 7
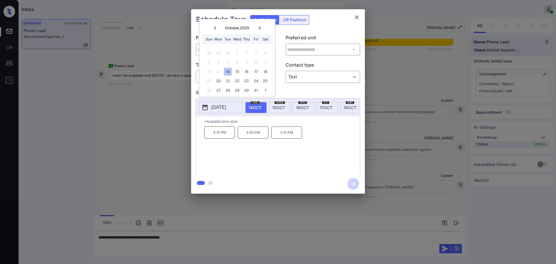
click at [197, 244] on div at bounding box center [278, 132] width 556 height 264
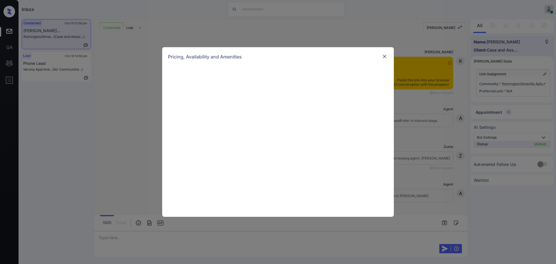
scroll to position [684, 0]
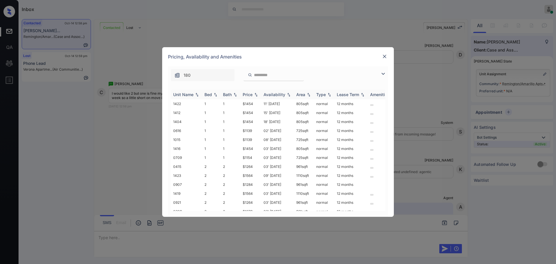
click at [209, 96] on div "Bed" at bounding box center [208, 94] width 8 height 5
drag, startPoint x: 240, startPoint y: 141, endPoint x: 283, endPoint y: 136, distance: 43.5
click at [252, 139] on tr "1015 1 1 $1139 08' [DATE] 725 sqft normal 12 months" at bounding box center [322, 139] width 303 height 9
copy tr "$1139"
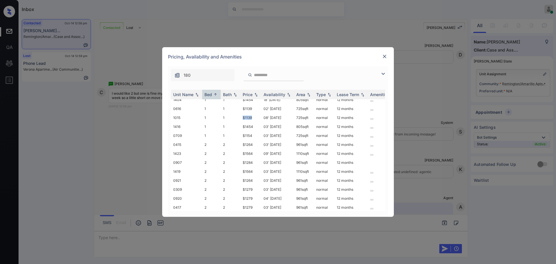
scroll to position [28, 0]
click at [386, 55] on img at bounding box center [385, 57] width 6 height 6
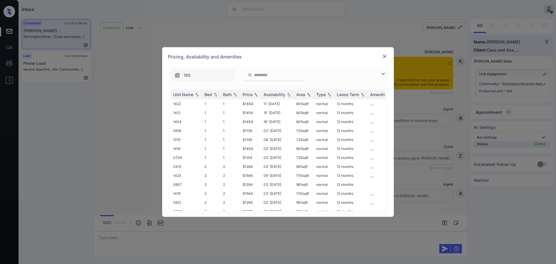
click at [209, 98] on th "Bed" at bounding box center [211, 95] width 19 height 10
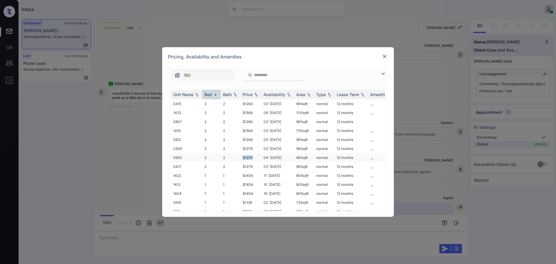
drag, startPoint x: 242, startPoint y: 159, endPoint x: 259, endPoint y: 162, distance: 17.3
click at [254, 159] on td "$1279" at bounding box center [250, 157] width 21 height 9
copy td "$1279"
drag, startPoint x: 242, startPoint y: 105, endPoint x: 337, endPoint y: 92, distance: 95.9
click at [260, 103] on td "$1264" at bounding box center [250, 103] width 21 height 9
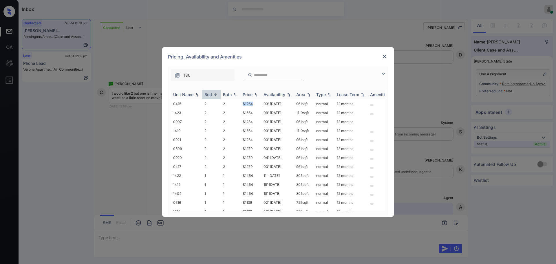
copy td "$1264"
click at [386, 57] on img at bounding box center [385, 57] width 6 height 6
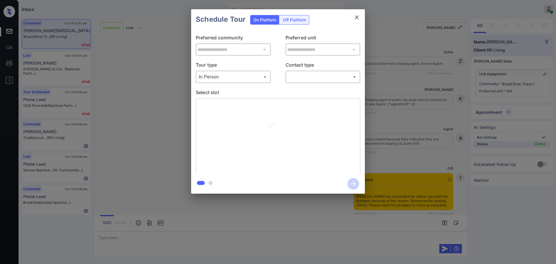
scroll to position [69, 0]
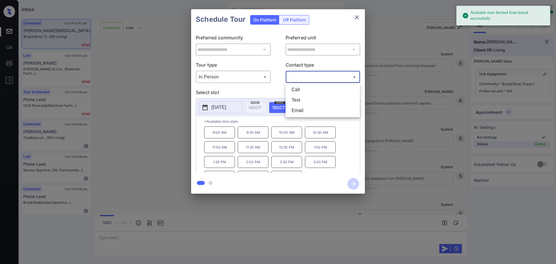
click at [299, 78] on body "Available slots fetched from knock successfully Inbox Ajay Kumar Online Set you…" at bounding box center [278, 132] width 556 height 264
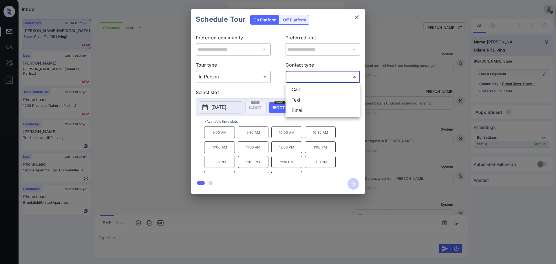
click at [390, 144] on div at bounding box center [278, 132] width 556 height 264
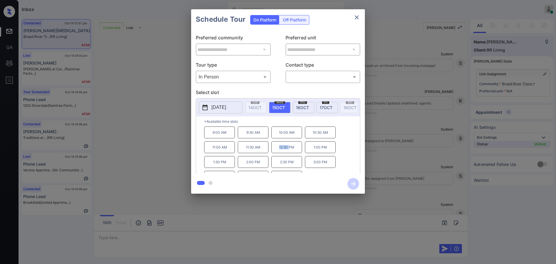
drag, startPoint x: 277, startPoint y: 151, endPoint x: 298, endPoint y: 151, distance: 21.1
click at [290, 151] on p "12:30 PM" at bounding box center [286, 147] width 31 height 12
drag, startPoint x: 298, startPoint y: 151, endPoint x: 310, endPoint y: 125, distance: 29.0
click at [267, 153] on div "9:00 AM 9:30 AM 10:00 AM 10:30 AM 11:00 AM 11:30 AM 12:30 PM 1:00 PM 1:30 PM 2:…" at bounding box center [282, 150] width 156 height 46
copy div "12:30 PM"
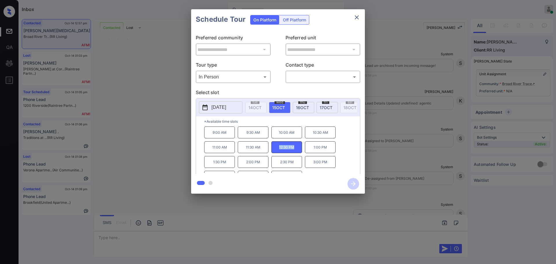
click at [226, 108] on p "2025-10-15" at bounding box center [218, 107] width 15 height 7
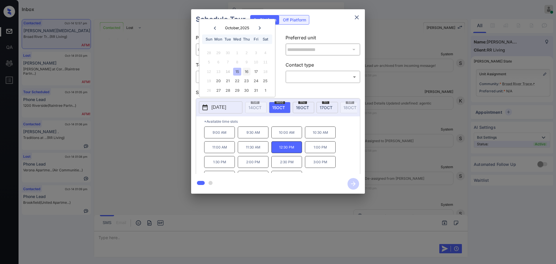
click at [246, 72] on div "16" at bounding box center [247, 72] width 8 height 8
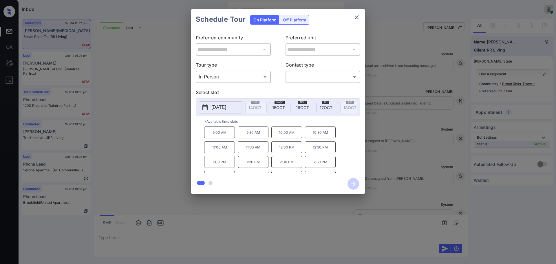
click at [386, 151] on div "**********" at bounding box center [278, 101] width 556 height 203
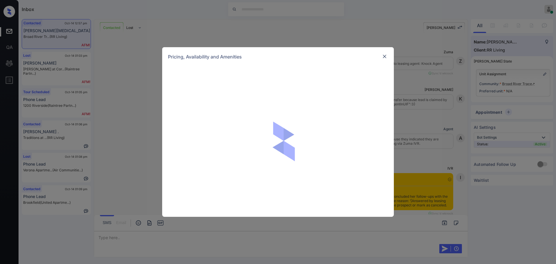
scroll to position [69, 0]
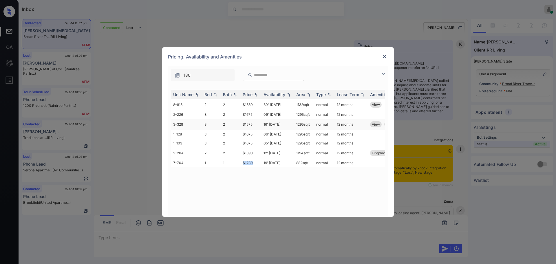
drag, startPoint x: 240, startPoint y: 164, endPoint x: 313, endPoint y: 120, distance: 85.0
click at [256, 162] on tr "7-704 1 1 $1230 19' Dec 25 882 sqft normal 12 months" at bounding box center [322, 162] width 303 height 9
copy tr "$1230"
click at [383, 56] on img at bounding box center [385, 57] width 6 height 6
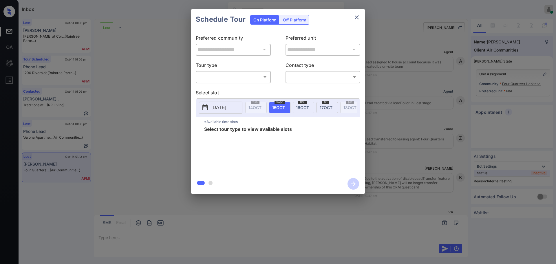
click at [232, 72] on body "Inbox Ajay Kumar Online Set yourself offline Set yourself on break Profile Swit…" at bounding box center [278, 132] width 556 height 264
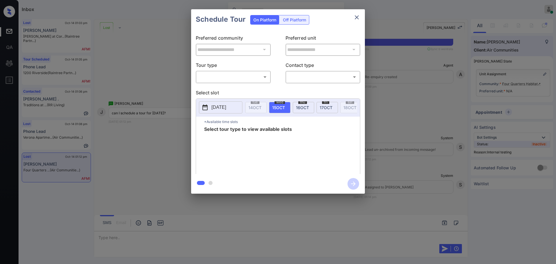
click at [231, 71] on div "​ ​" at bounding box center [233, 77] width 75 height 12
click at [228, 81] on body "Inbox Ajay Kumar Online Set yourself offline Set yourself on break Profile Swit…" at bounding box center [278, 132] width 556 height 264
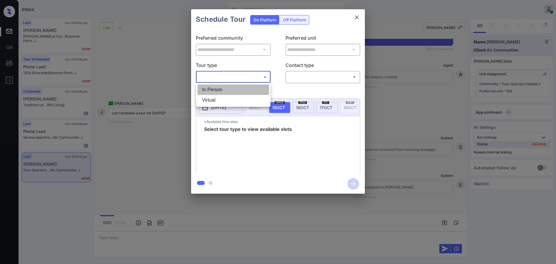
click at [226, 89] on li "In Person" at bounding box center [234, 90] width 72 height 10
type input "********"
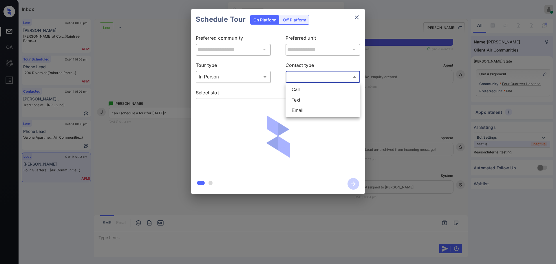
drag, startPoint x: 293, startPoint y: 79, endPoint x: 302, endPoint y: 88, distance: 13.1
click at [293, 79] on body "Inbox Ajay Kumar Online Set yourself offline Set yourself on break Profile Swit…" at bounding box center [278, 132] width 556 height 264
click at [299, 97] on li "Text" at bounding box center [323, 100] width 72 height 10
type input "****"
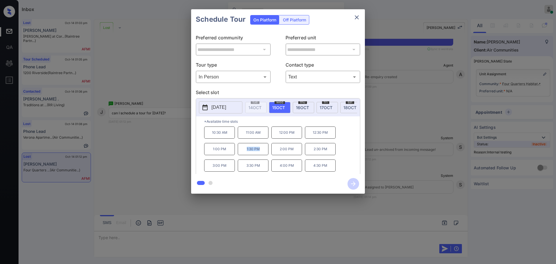
drag, startPoint x: 244, startPoint y: 153, endPoint x: 291, endPoint y: 82, distance: 85.2
click at [261, 153] on p "1:30 PM" at bounding box center [253, 149] width 31 height 12
copy p "1:30 PM"
drag, startPoint x: 350, startPoint y: 19, endPoint x: 355, endPoint y: 17, distance: 5.6
click at [355, 17] on div "Schedule Tour On Platform Off Platform" at bounding box center [278, 19] width 174 height 20
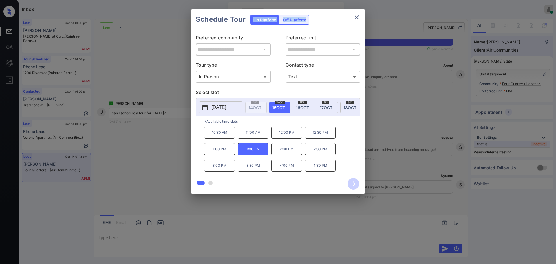
click at [355, 17] on icon "close" at bounding box center [356, 17] width 7 height 7
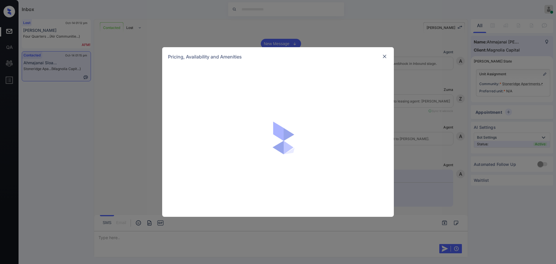
scroll to position [69, 0]
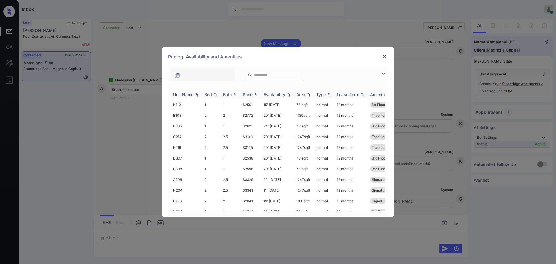
click at [209, 94] on div "Bed" at bounding box center [208, 94] width 8 height 5
drag, startPoint x: 242, startPoint y: 127, endPoint x: 256, endPoint y: 127, distance: 14.2
click at [256, 127] on td "$1923" at bounding box center [250, 126] width 21 height 11
copy td "$1923"
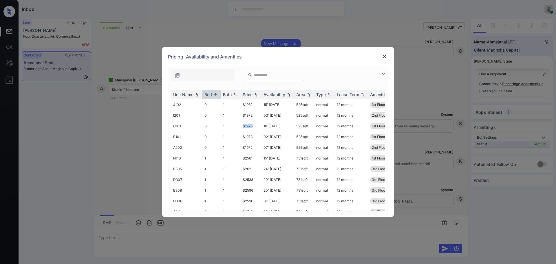
click at [384, 56] on img at bounding box center [385, 57] width 6 height 6
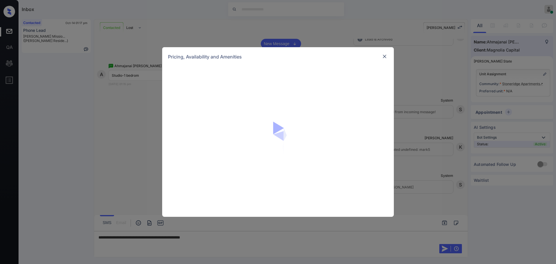
scroll to position [69, 0]
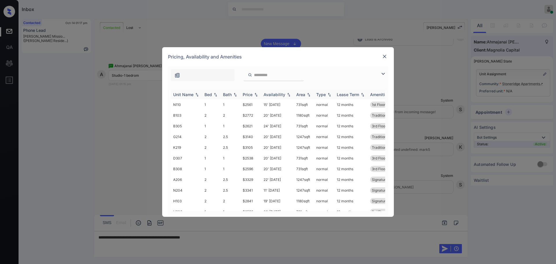
click at [207, 95] on div "Bed" at bounding box center [208, 94] width 8 height 5
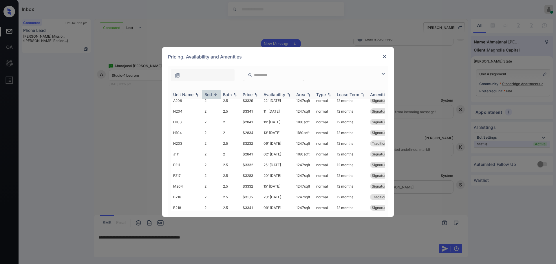
click at [210, 96] on div "Bed" at bounding box center [208, 94] width 8 height 5
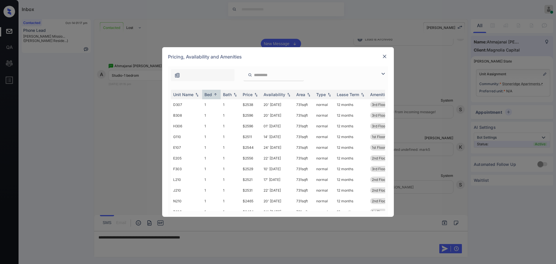
scroll to position [0, 0]
drag, startPoint x: 241, startPoint y: 160, endPoint x: 287, endPoint y: 161, distance: 45.8
click at [254, 160] on td "$2561" at bounding box center [250, 158] width 21 height 11
copy td "$2561"
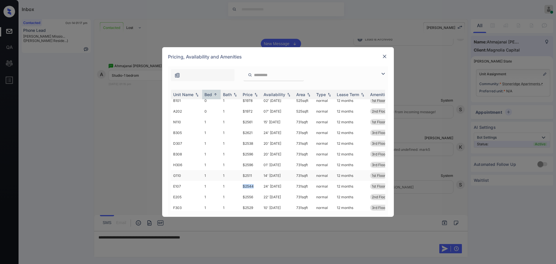
drag, startPoint x: 241, startPoint y: 185, endPoint x: 277, endPoint y: 180, distance: 37.2
click at [256, 187] on td "$2544" at bounding box center [250, 186] width 21 height 11
copy td "$2544"
drag, startPoint x: 240, startPoint y: 175, endPoint x: 289, endPoint y: 174, distance: 49.2
click at [254, 177] on tr "G110 1 1 $2511 14' Oct 25 731 sqft normal 12 months 1st Floor Traditional 1x1..." at bounding box center [322, 175] width 303 height 11
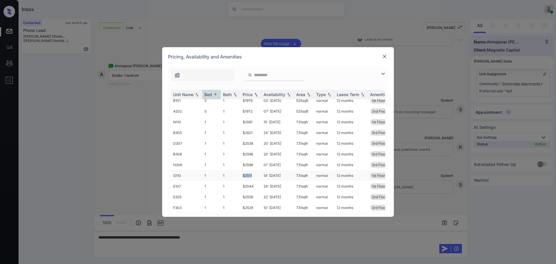
copy tr "$2511"
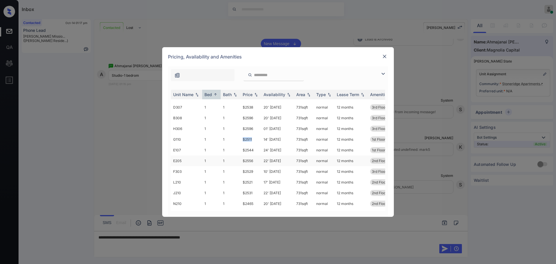
scroll to position [109, 0]
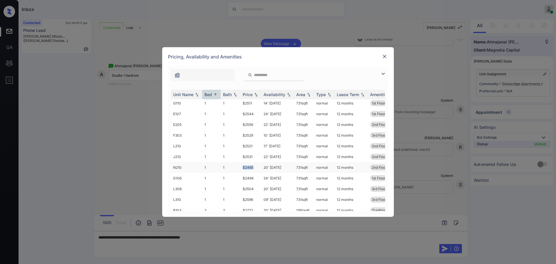
drag, startPoint x: 239, startPoint y: 169, endPoint x: 278, endPoint y: 170, distance: 38.9
click at [258, 169] on tr "N210 1 1 $2465 20' Sep 25 731 sqft normal 12 months 2nd Floor Signature 1x1 -..." at bounding box center [322, 167] width 303 height 11
copy tr "$2465"
drag, startPoint x: 240, startPoint y: 178, endPoint x: 275, endPoint y: 179, distance: 34.8
click at [246, 178] on td "$2494" at bounding box center [250, 178] width 21 height 11
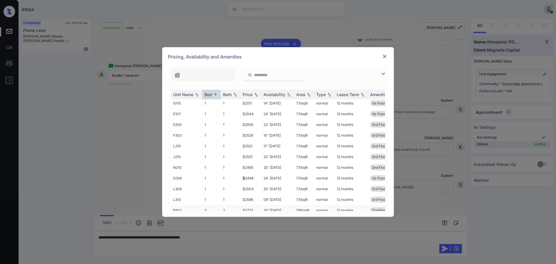
scroll to position [145, 0]
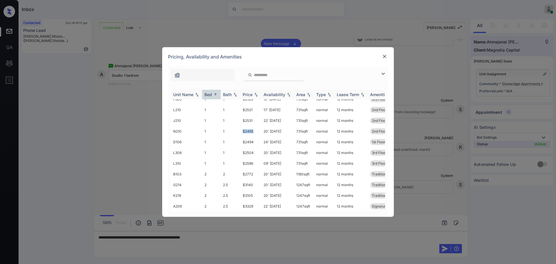
drag, startPoint x: 239, startPoint y: 131, endPoint x: 340, endPoint y: 95, distance: 106.9
click at [256, 129] on tr "N210 1 1 $2465 20' Sep 25 731 sqft normal 12 months 2nd Floor Signature 1x1 -..." at bounding box center [322, 131] width 303 height 11
copy tr "$2465"
click at [383, 56] on img at bounding box center [385, 57] width 6 height 6
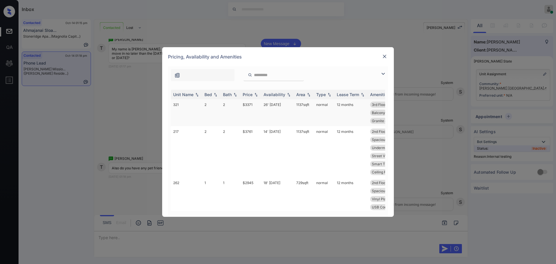
scroll to position [69, 0]
click at [211, 92] on div "Bed" at bounding box center [208, 94] width 8 height 5
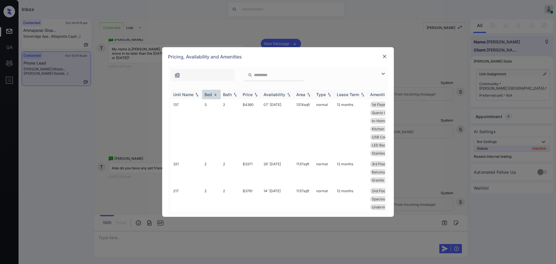
click at [211, 92] on div "Bed" at bounding box center [208, 94] width 8 height 5
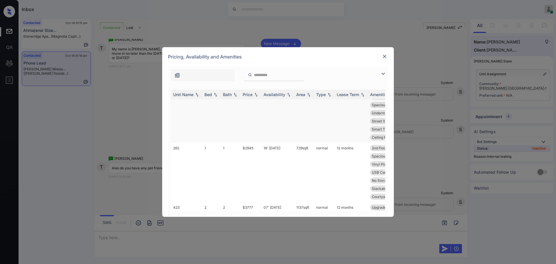
scroll to position [145, 0]
click at [209, 95] on div "Bed" at bounding box center [208, 94] width 8 height 5
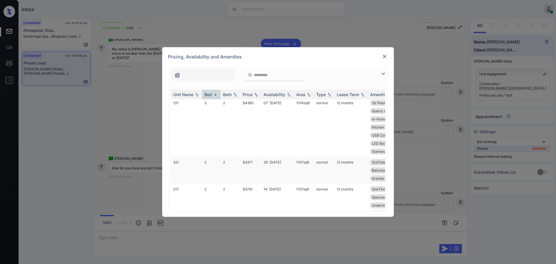
scroll to position [0, 0]
click at [383, 58] on img at bounding box center [385, 57] width 6 height 6
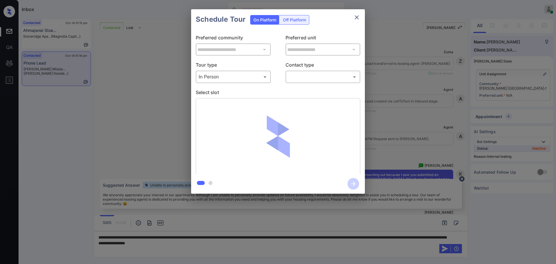
scroll to position [69, 0]
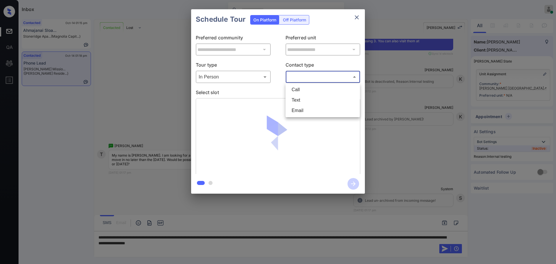
click at [298, 78] on body "Inbox [PERSON_NAME] Online Set yourself offline Set yourself on break Profile S…" at bounding box center [278, 132] width 556 height 264
click at [296, 98] on li "Text" at bounding box center [323, 100] width 72 height 10
type input "****"
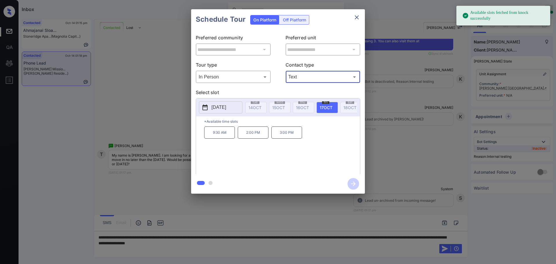
drag, startPoint x: 326, startPoint y: 107, endPoint x: 249, endPoint y: 136, distance: 82.6
click at [323, 108] on span "17 OCT" at bounding box center [326, 107] width 13 height 5
drag, startPoint x: 263, startPoint y: 139, endPoint x: 308, endPoint y: 92, distance: 65.1
click at [267, 139] on p "2:00 PM" at bounding box center [253, 133] width 31 height 12
click at [226, 107] on p "2025-10-17" at bounding box center [218, 107] width 15 height 7
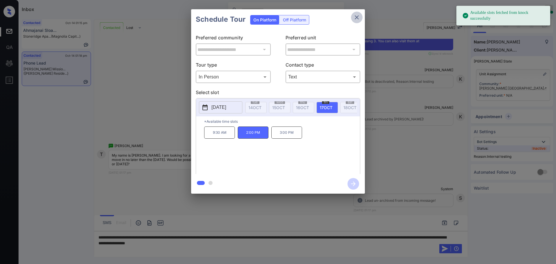
click at [357, 19] on icon "close" at bounding box center [356, 17] width 7 height 7
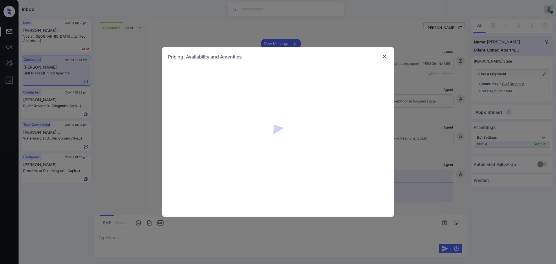
scroll to position [290, 0]
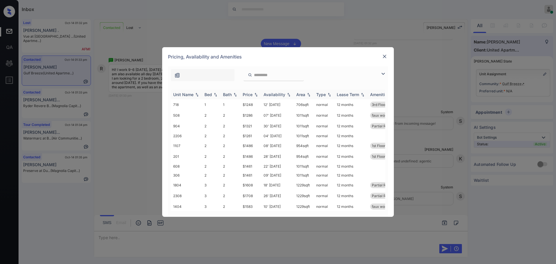
click at [205, 96] on div "Bed" at bounding box center [208, 94] width 8 height 5
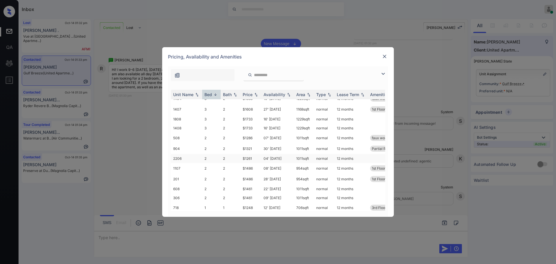
scroll to position [35, 0]
drag, startPoint x: 242, startPoint y: 191, endPoint x: 254, endPoint y: 191, distance: 12.5
click at [253, 191] on td "$1461" at bounding box center [250, 195] width 21 height 9
copy td "$1461"
drag, startPoint x: 239, startPoint y: 182, endPoint x: 268, endPoint y: 183, distance: 29.6
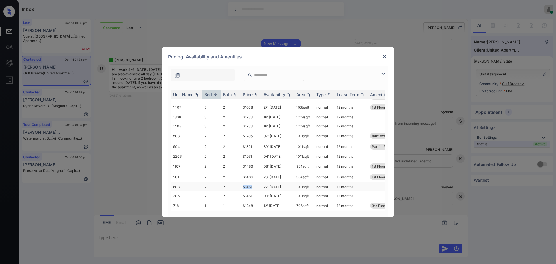
click at [254, 182] on tr "608 2 2 $1461 22' Oct 25 1011 sqft normal 12 months" at bounding box center [322, 186] width 303 height 9
copy tr "$1461"
drag, startPoint x: 234, startPoint y: 129, endPoint x: 262, endPoint y: 134, distance: 28.6
click at [255, 132] on tr "508 2 2 $1286 07' Oct 25 1011 sqft normal 12 months faux wood floor..." at bounding box center [322, 136] width 303 height 11
copy tr "$1286"
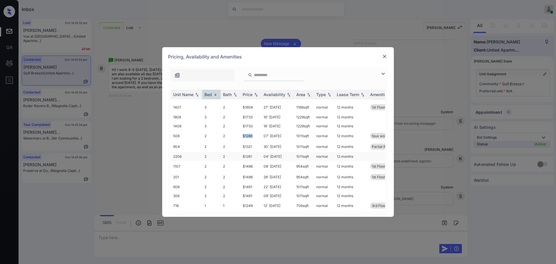
scroll to position [0, 0]
drag, startPoint x: 241, startPoint y: 187, endPoint x: 282, endPoint y: 182, distance: 41.2
click at [255, 187] on td "$1261" at bounding box center [250, 186] width 21 height 9
copy td "$1261"
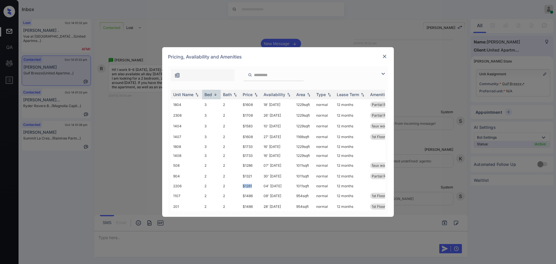
click at [383, 58] on img at bounding box center [385, 57] width 6 height 6
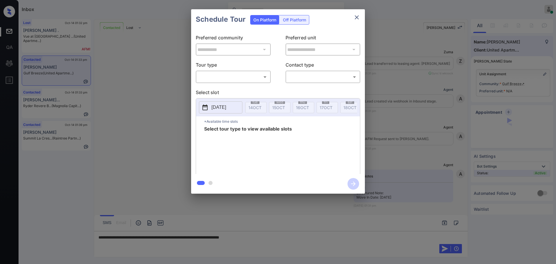
click at [227, 78] on body "Inbox [PERSON_NAME] Online Set yourself offline Set yourself on break Profile S…" at bounding box center [278, 132] width 556 height 264
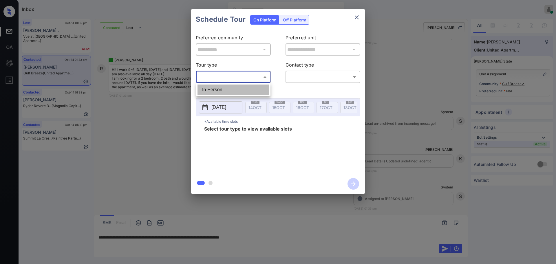
click at [221, 94] on li "In Person" at bounding box center [234, 90] width 72 height 10
type input "********"
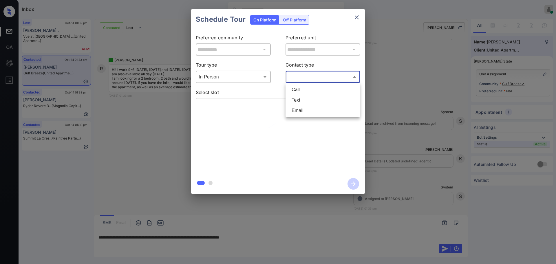
click at [313, 79] on body "Inbox Ajay Kumar Online Set yourself offline Set yourself on break Profile Swit…" at bounding box center [278, 132] width 556 height 264
click at [296, 98] on li "Text" at bounding box center [323, 100] width 72 height 10
type input "****"
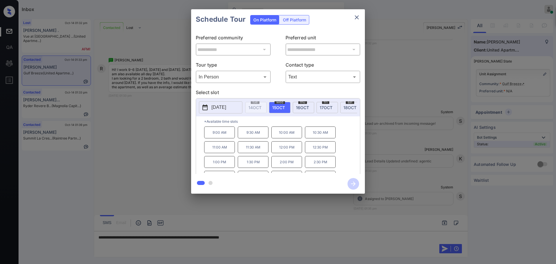
click at [226, 107] on p "[DATE]" at bounding box center [218, 107] width 15 height 7
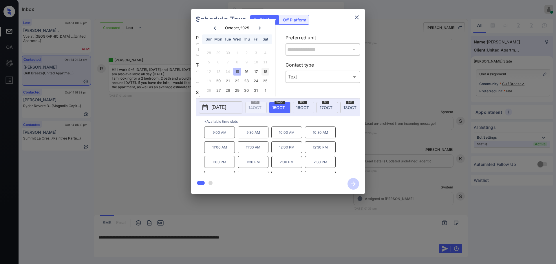
click at [266, 69] on div "18" at bounding box center [266, 72] width 8 height 8
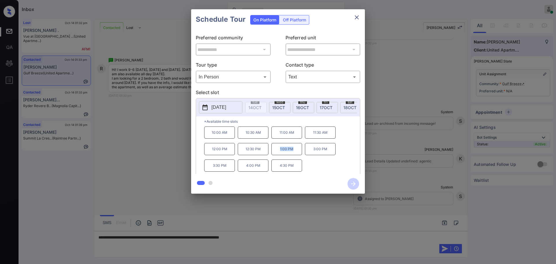
drag, startPoint x: 275, startPoint y: 156, endPoint x: 317, endPoint y: 129, distance: 50.1
click at [297, 154] on p "1:00 PM" at bounding box center [286, 149] width 31 height 12
copy p "1:00 PM"
click at [356, 20] on icon "close" at bounding box center [356, 17] width 7 height 7
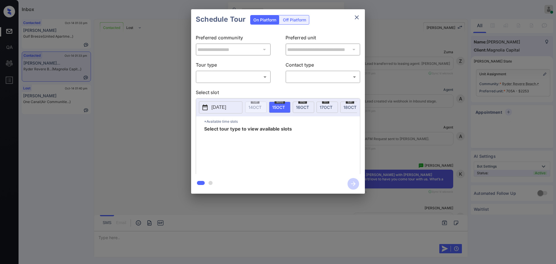
click at [228, 83] on div "​ ​" at bounding box center [233, 77] width 75 height 12
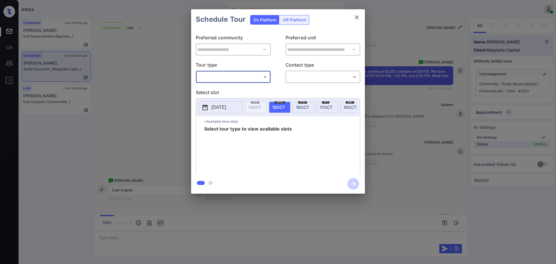
click at [226, 78] on body "Inbox [PERSON_NAME] Online Set yourself offline Set yourself on break Profile S…" at bounding box center [278, 132] width 556 height 264
click at [220, 87] on li "In Person" at bounding box center [234, 90] width 72 height 10
type input "********"
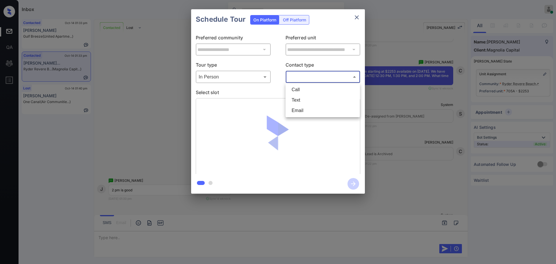
click at [302, 73] on body "Inbox [PERSON_NAME] Online Set yourself offline Set yourself on break Profile S…" at bounding box center [278, 132] width 556 height 264
click at [299, 101] on li "Text" at bounding box center [323, 100] width 72 height 10
type input "****"
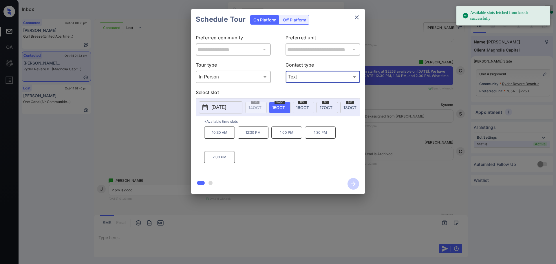
click at [221, 103] on button "[DATE]" at bounding box center [220, 107] width 43 height 12
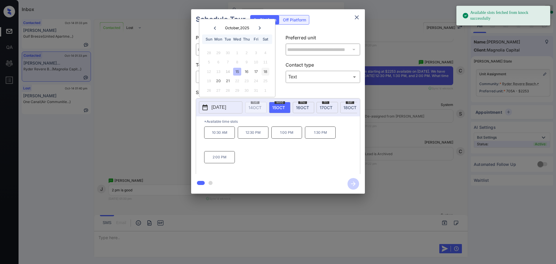
click at [264, 71] on div "18" at bounding box center [266, 72] width 8 height 8
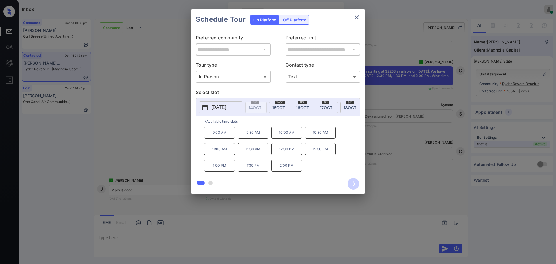
click at [289, 171] on p "2:00 PM" at bounding box center [286, 166] width 31 height 12
click at [355, 183] on icon "button" at bounding box center [354, 184] width 12 height 12
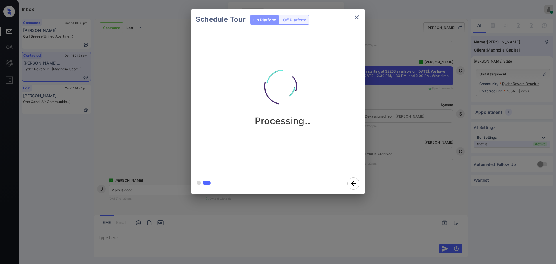
click at [405, 182] on div "Schedule Tour On Platform Off Platform Processing.." at bounding box center [278, 101] width 556 height 203
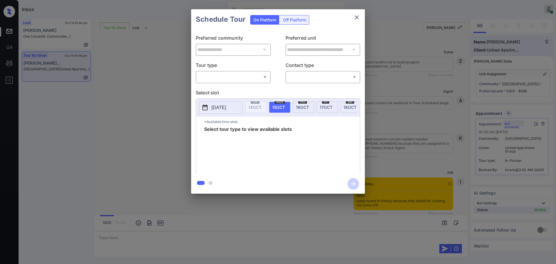
click at [233, 73] on body "Inbox [PERSON_NAME] Online Set yourself offline Set yourself on break Profile S…" at bounding box center [278, 132] width 556 height 264
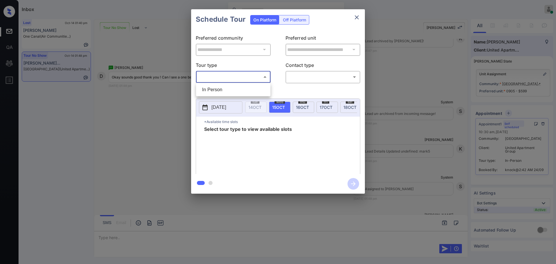
click at [227, 85] on li "In Person" at bounding box center [234, 90] width 72 height 10
type input "********"
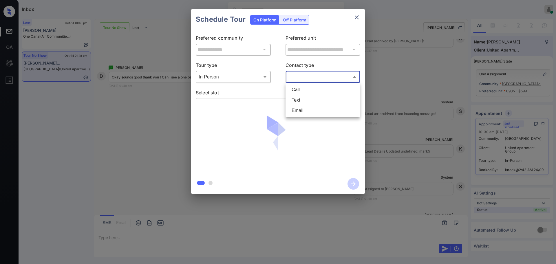
click at [320, 74] on body "Inbox [PERSON_NAME] Online Set yourself offline Set yourself on break Profile S…" at bounding box center [278, 132] width 556 height 264
click at [302, 102] on li "Text" at bounding box center [323, 100] width 72 height 10
type input "****"
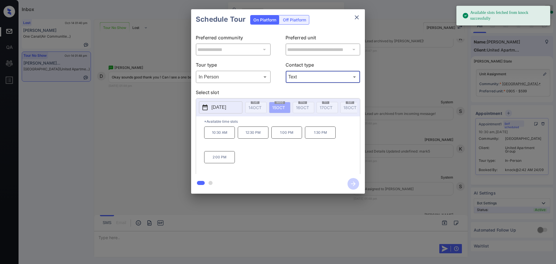
click at [226, 105] on p "[DATE]" at bounding box center [218, 107] width 15 height 7
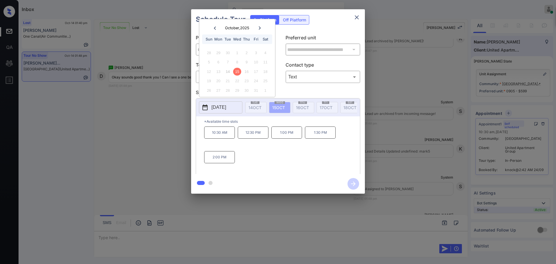
drag, startPoint x: 260, startPoint y: 24, endPoint x: 273, endPoint y: 38, distance: 19.1
click at [260, 23] on div "[DATE] Sun Mon Tue Wed Thu Fri Sat" at bounding box center [237, 32] width 76 height 27
click at [260, 29] on div at bounding box center [260, 27] width 8 height 7
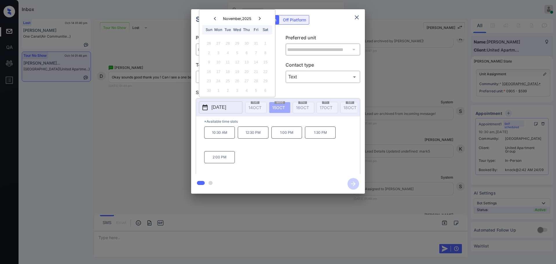
click at [419, 151] on div "**********" at bounding box center [278, 101] width 556 height 203
